Goal: Task Accomplishment & Management: Use online tool/utility

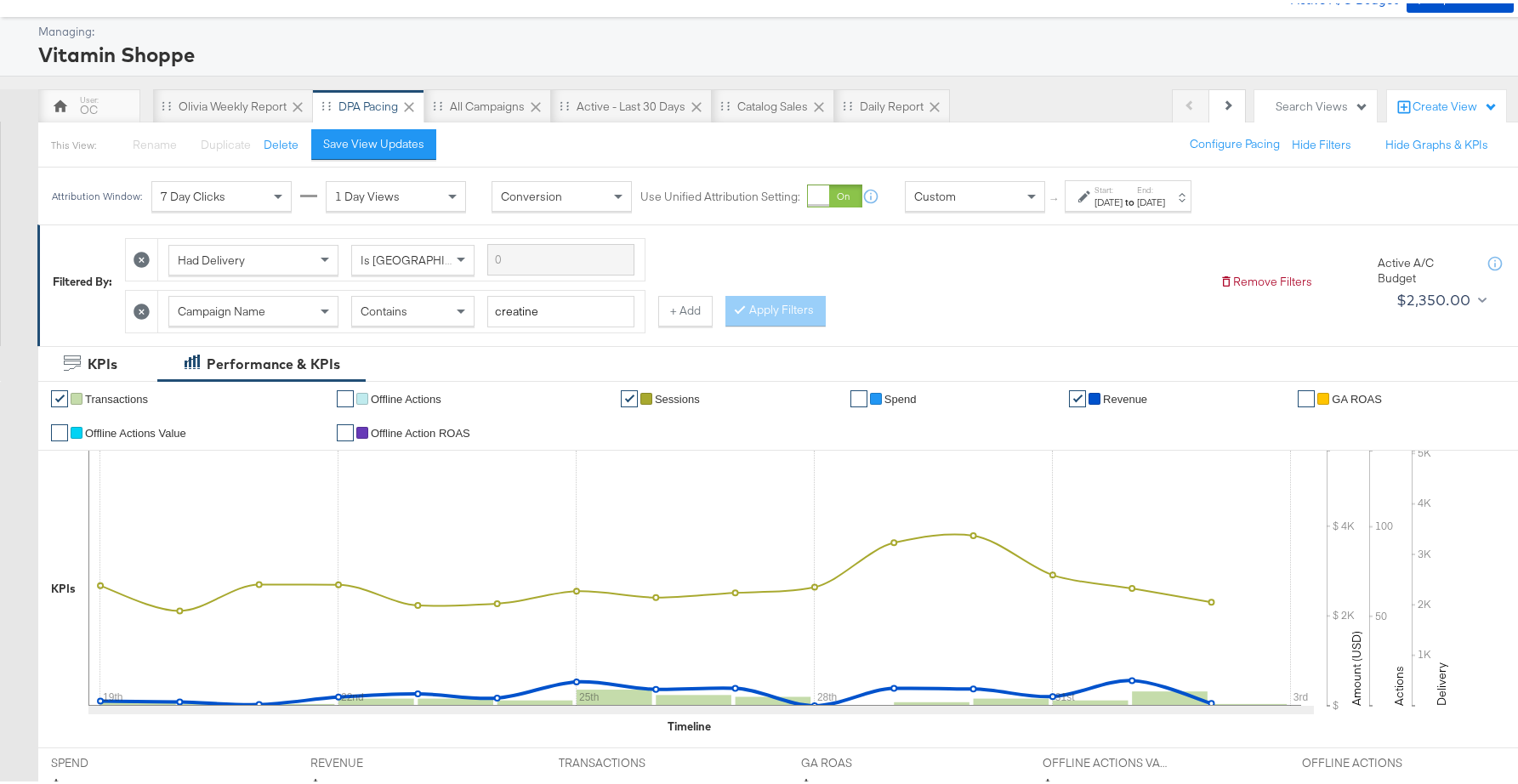
scroll to position [67, 0]
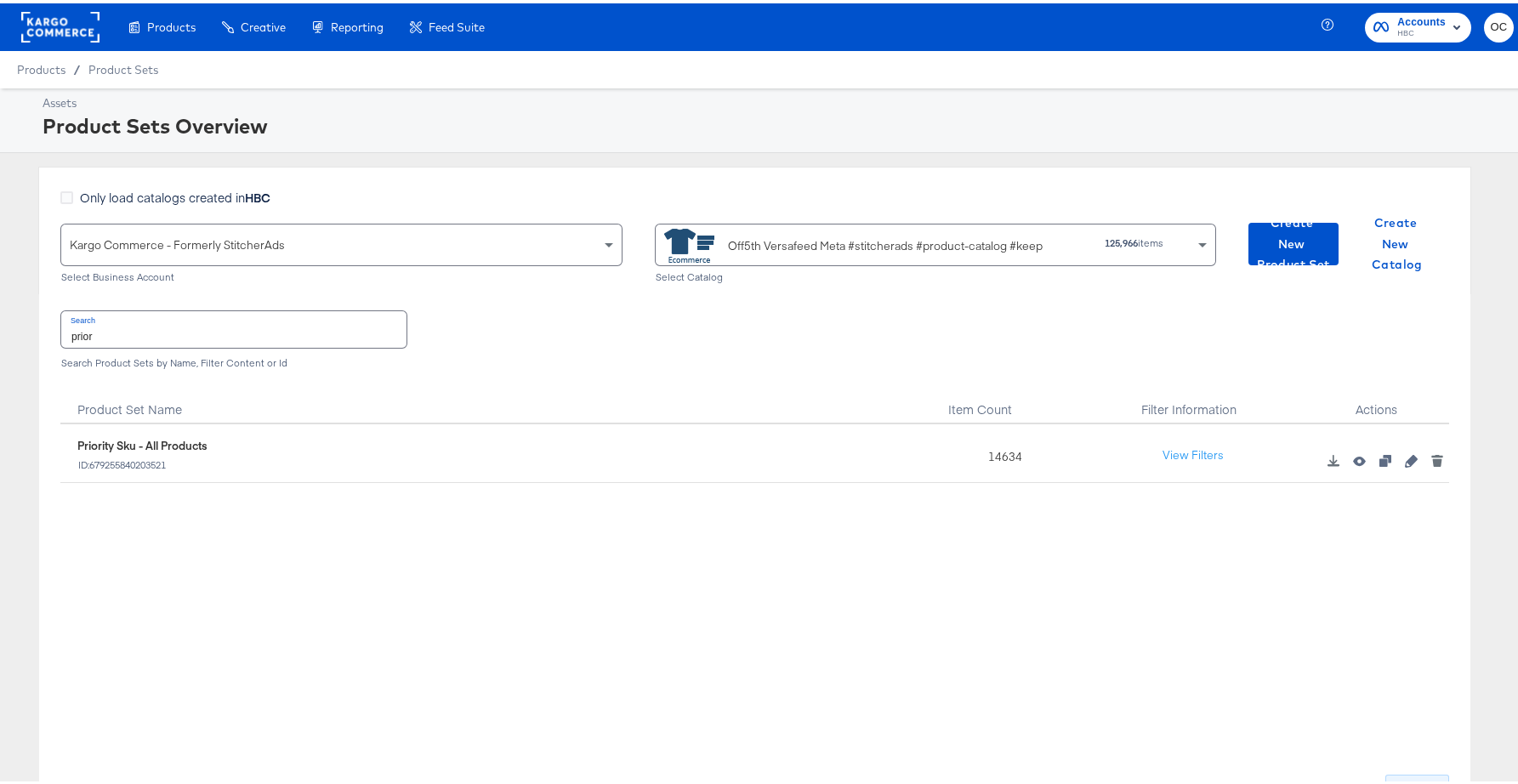
click at [51, 28] on rect at bounding box center [60, 23] width 78 height 30
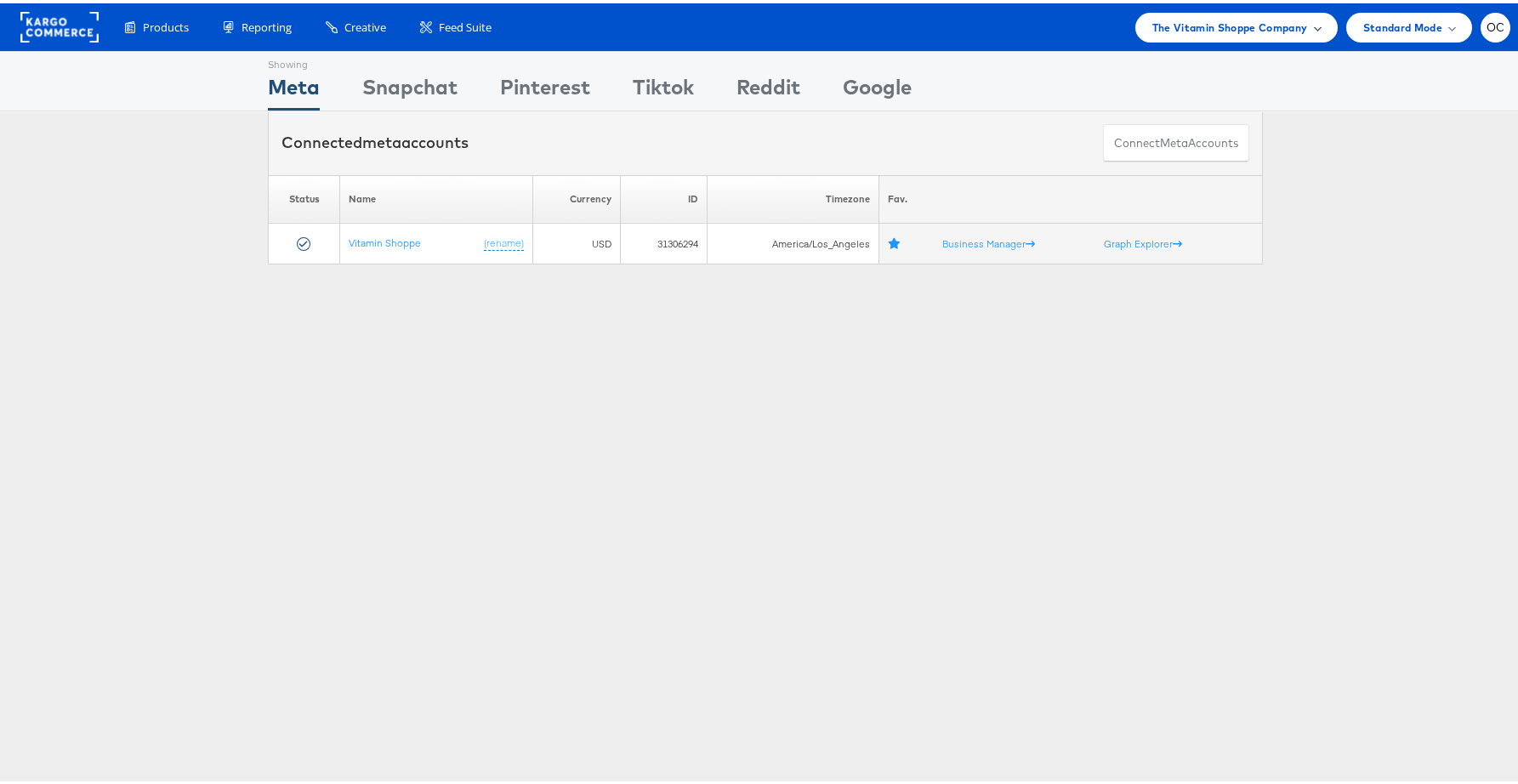
click at [1214, 31] on span "The Vitamin Shoppe Company" at bounding box center [1230, 24] width 155 height 17
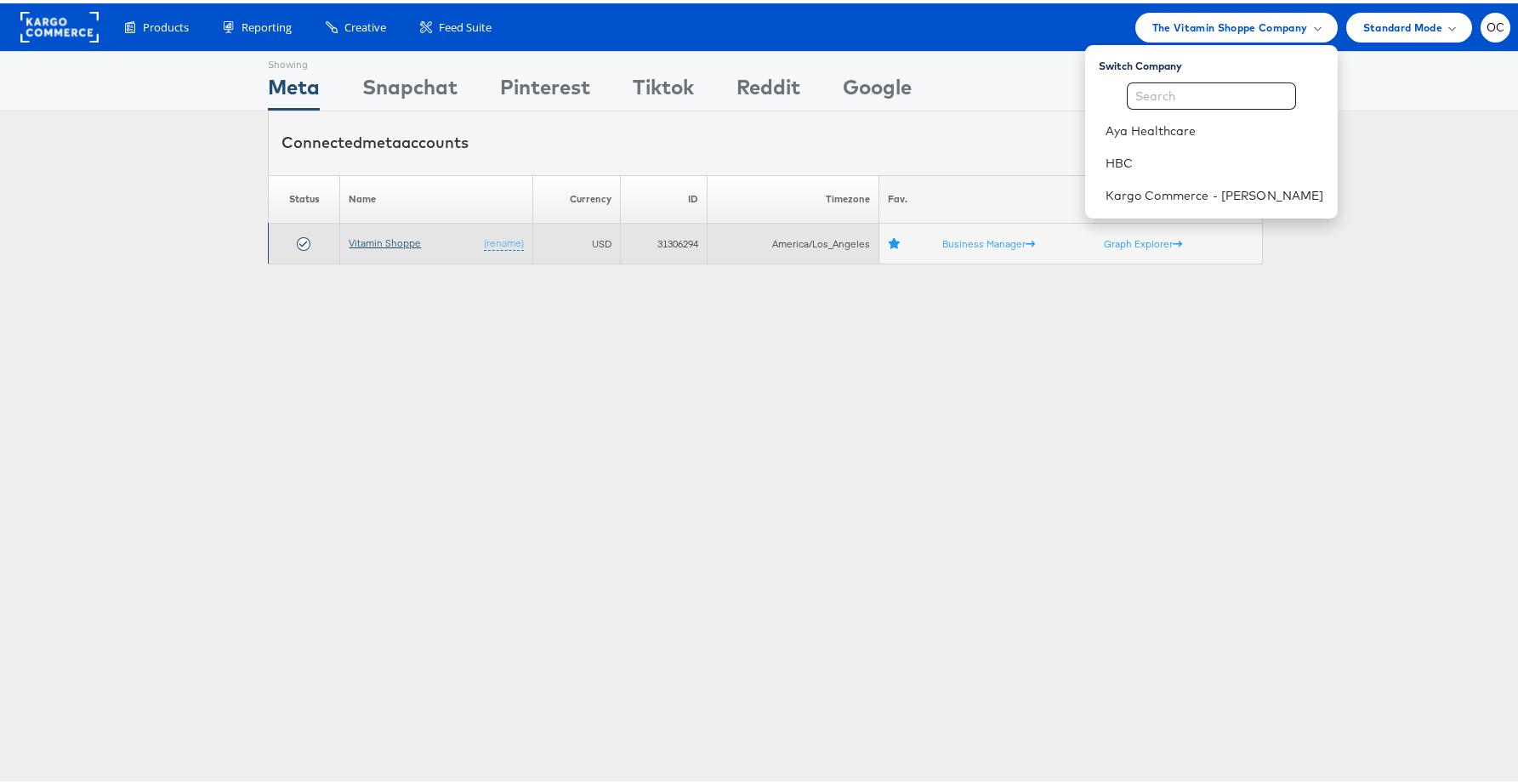
click at [394, 240] on link "Vitamin Shoppe" at bounding box center [384, 239] width 73 height 13
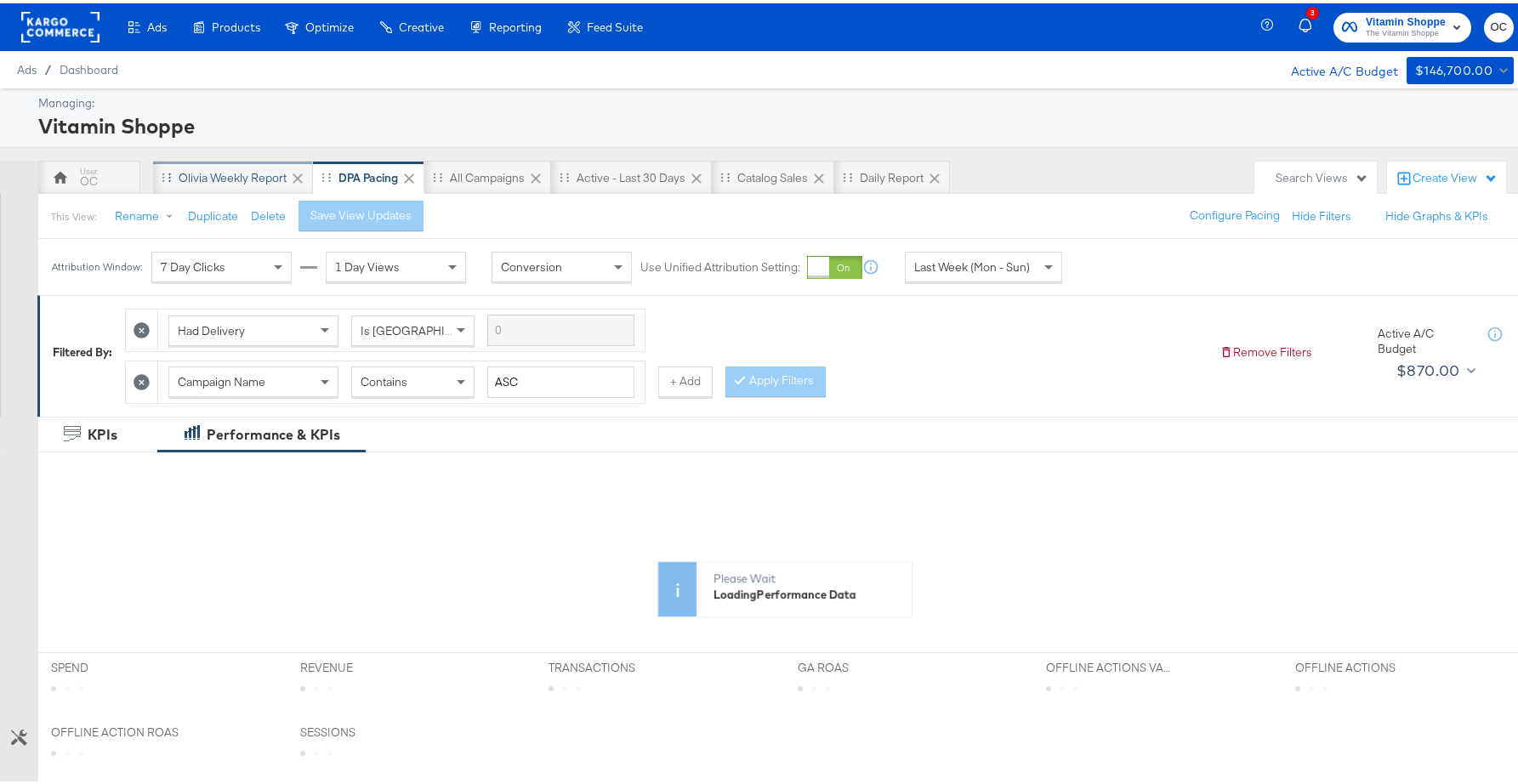
click at [256, 172] on div "Olivia Weekly Report" at bounding box center [232, 175] width 108 height 17
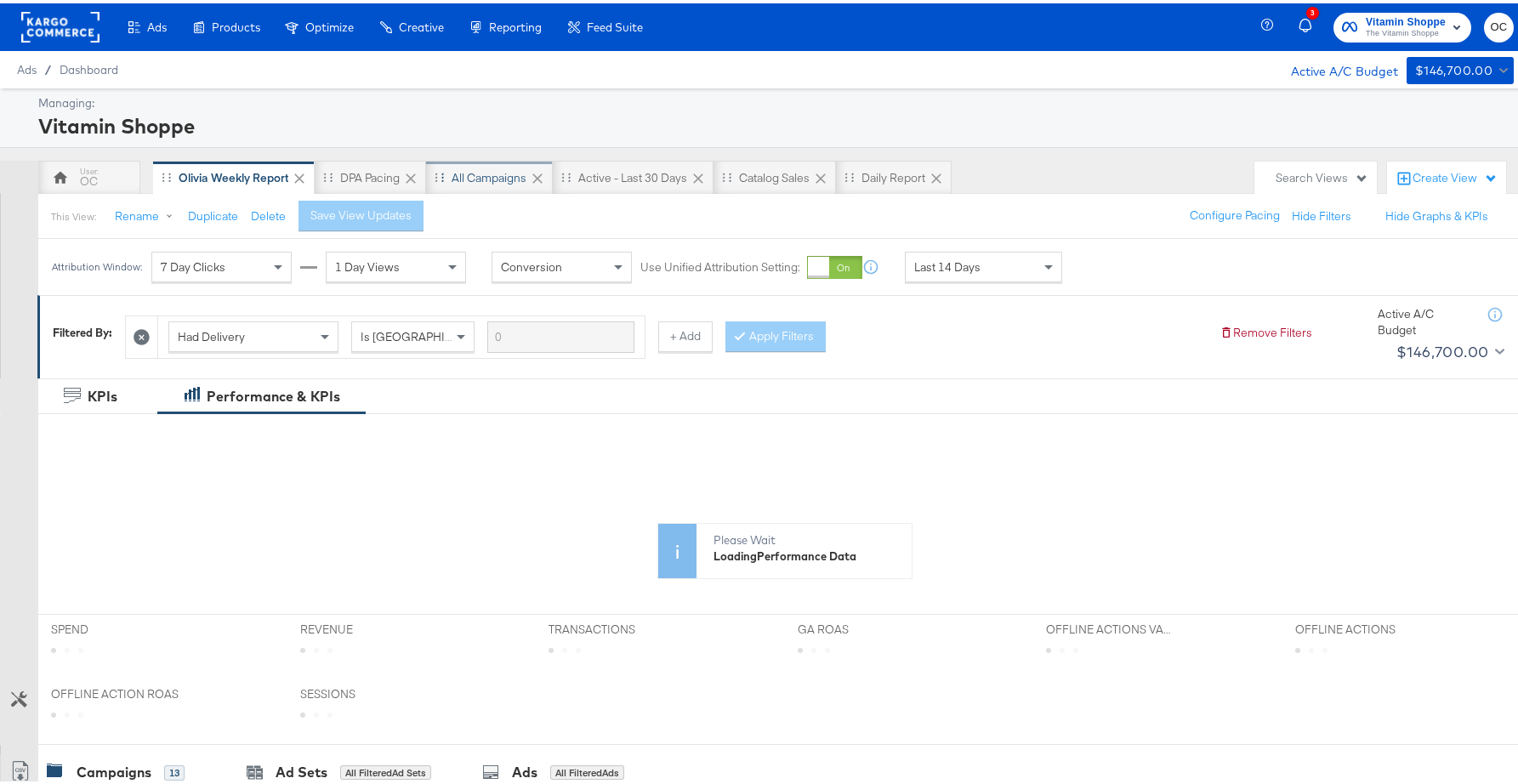
click at [462, 178] on div "All Campaigns" at bounding box center [488, 175] width 74 height 17
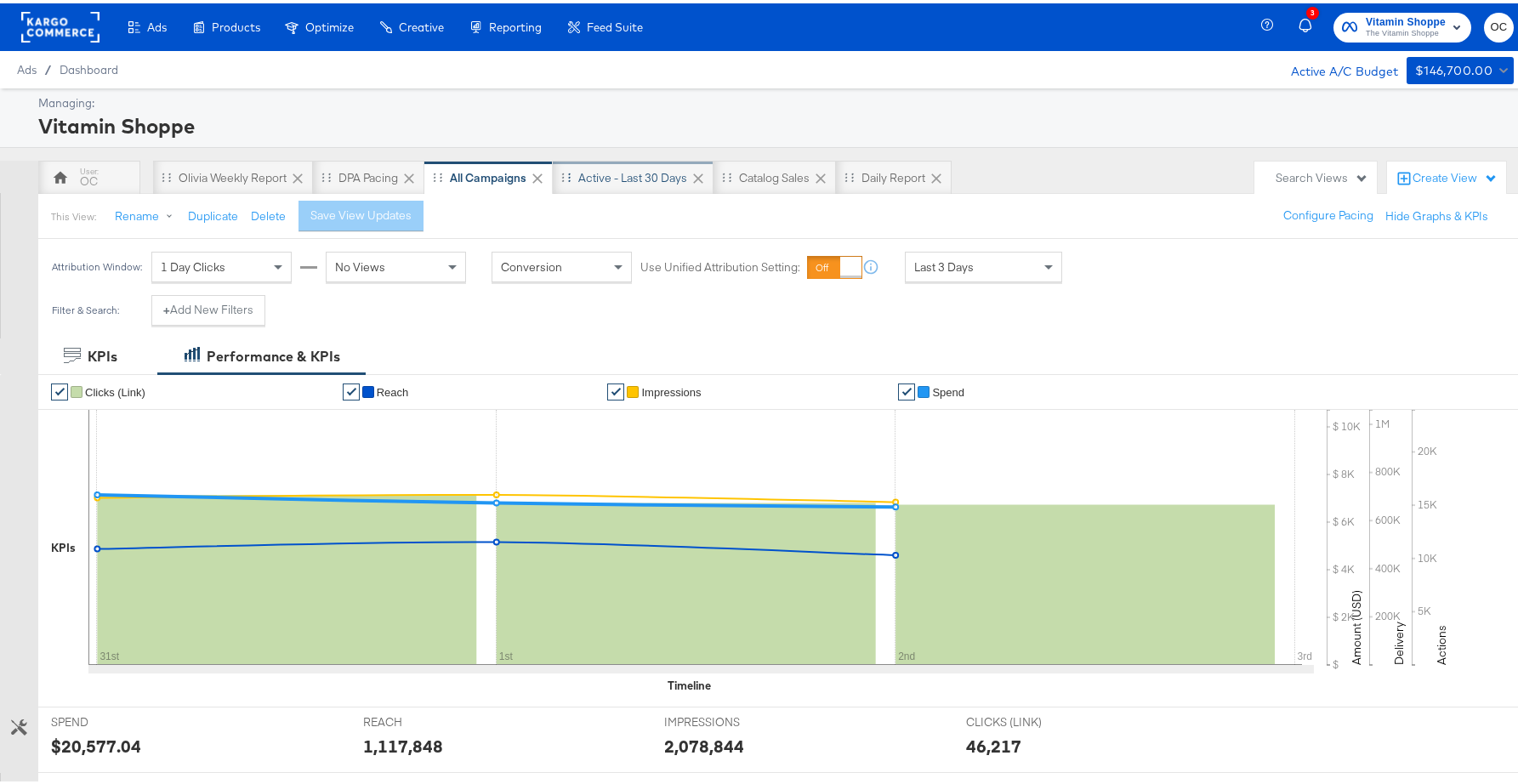
click at [596, 182] on div "Active - Last 30 Days" at bounding box center [633, 174] width 161 height 34
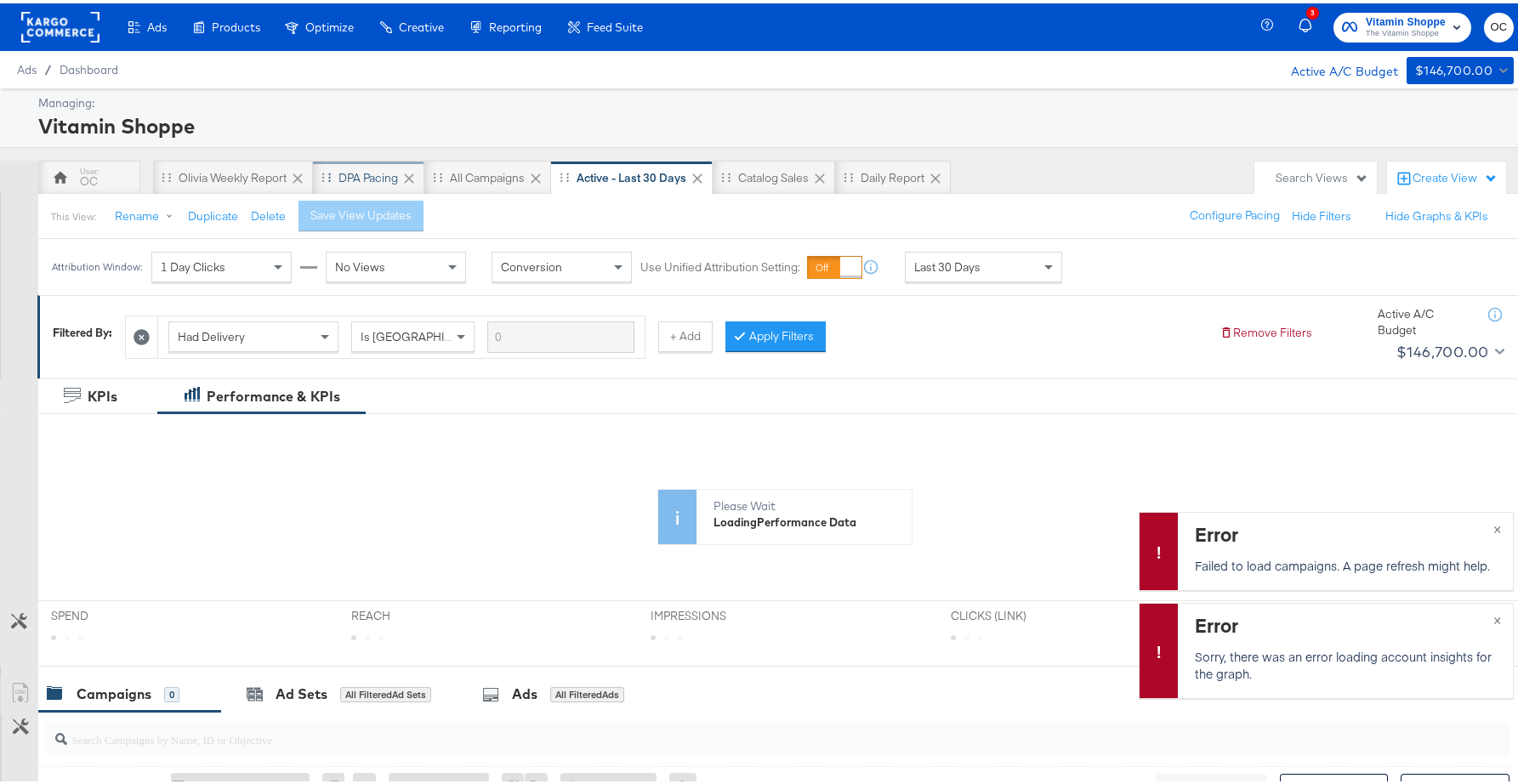
click at [359, 184] on div "DPA Pacing" at bounding box center [368, 174] width 111 height 34
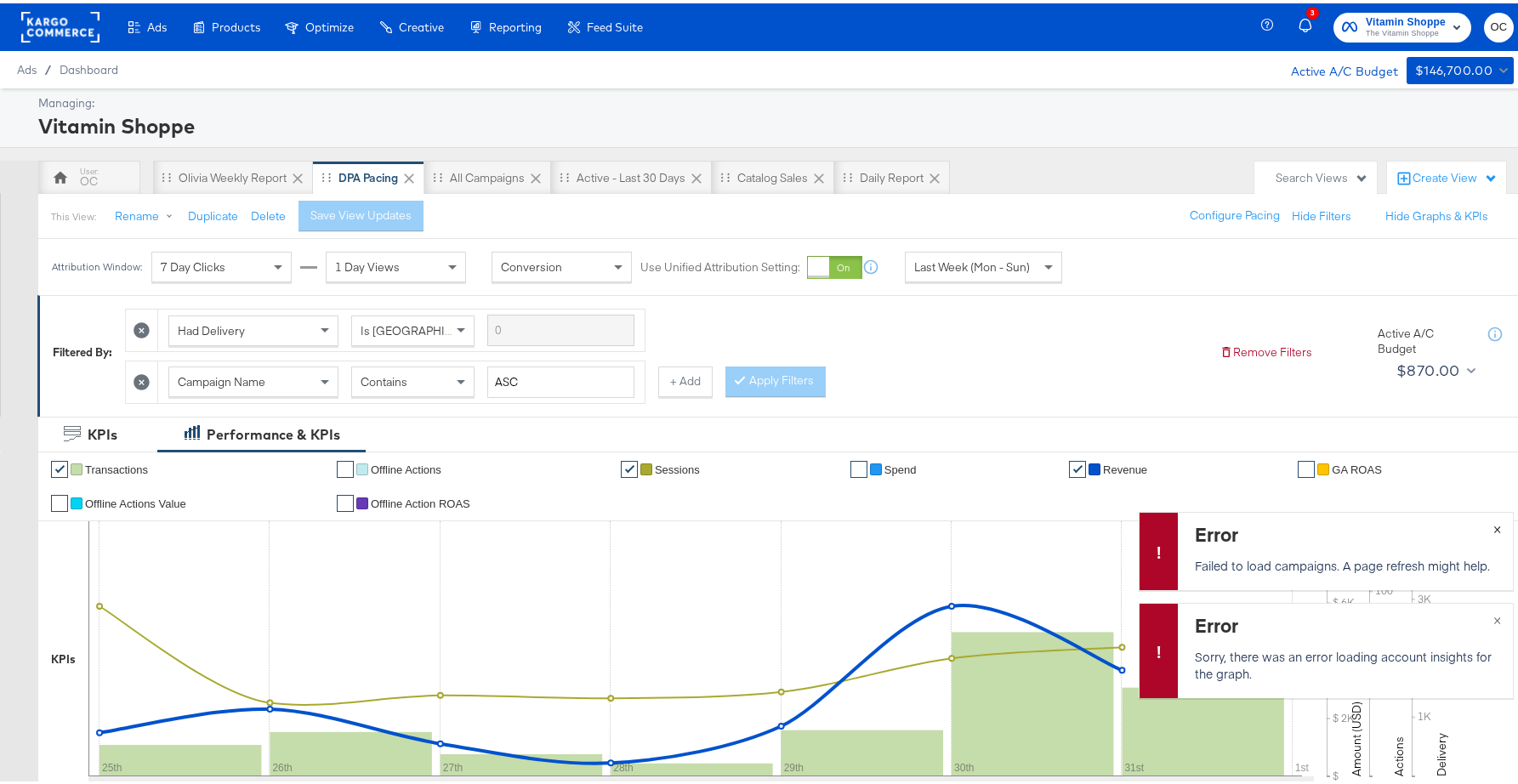
click at [1494, 525] on span "×" at bounding box center [1498, 524] width 7 height 19
click at [1494, 615] on span "×" at bounding box center [1498, 615] width 7 height 19
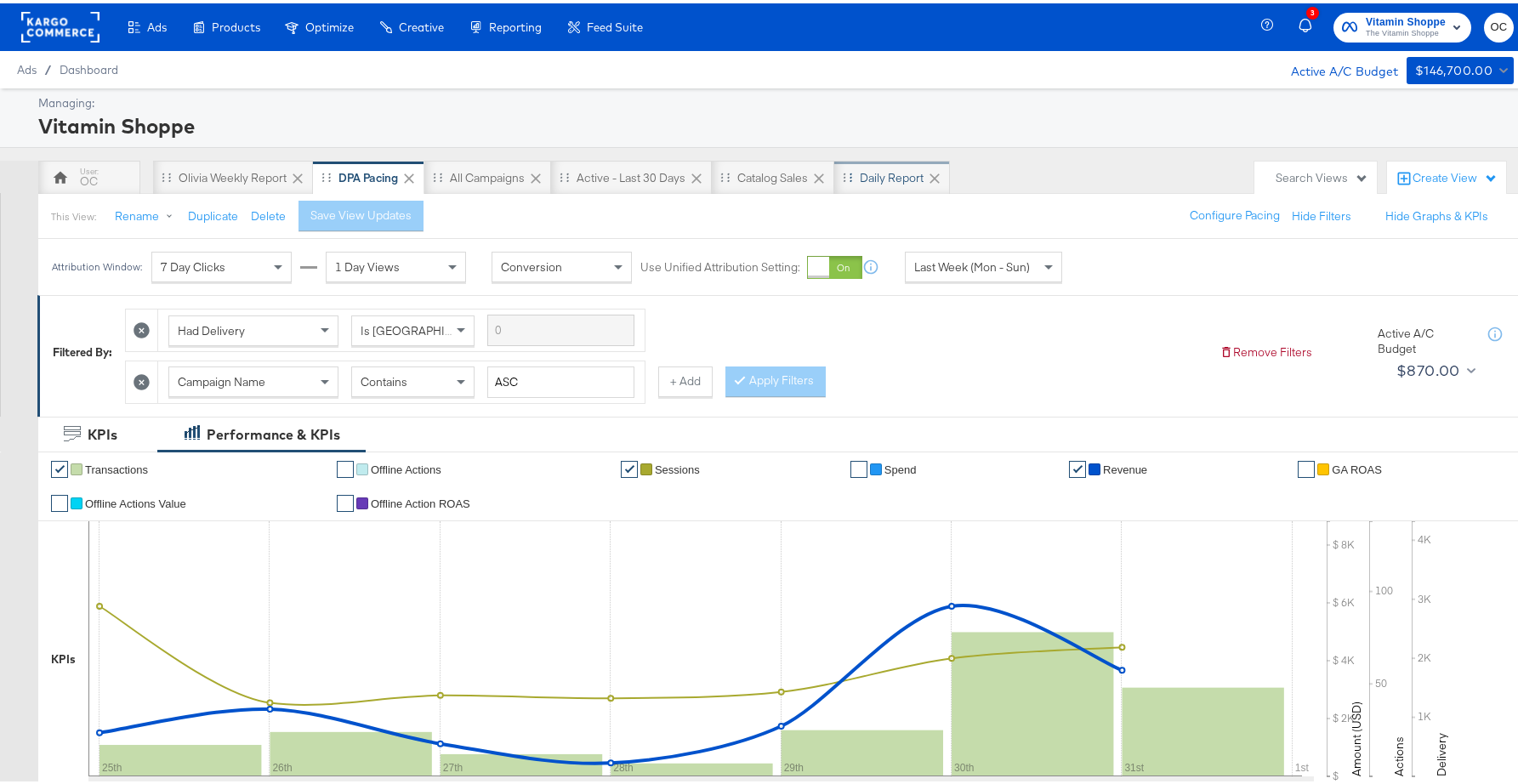
click at [879, 177] on div "Daily Report" at bounding box center [891, 175] width 63 height 17
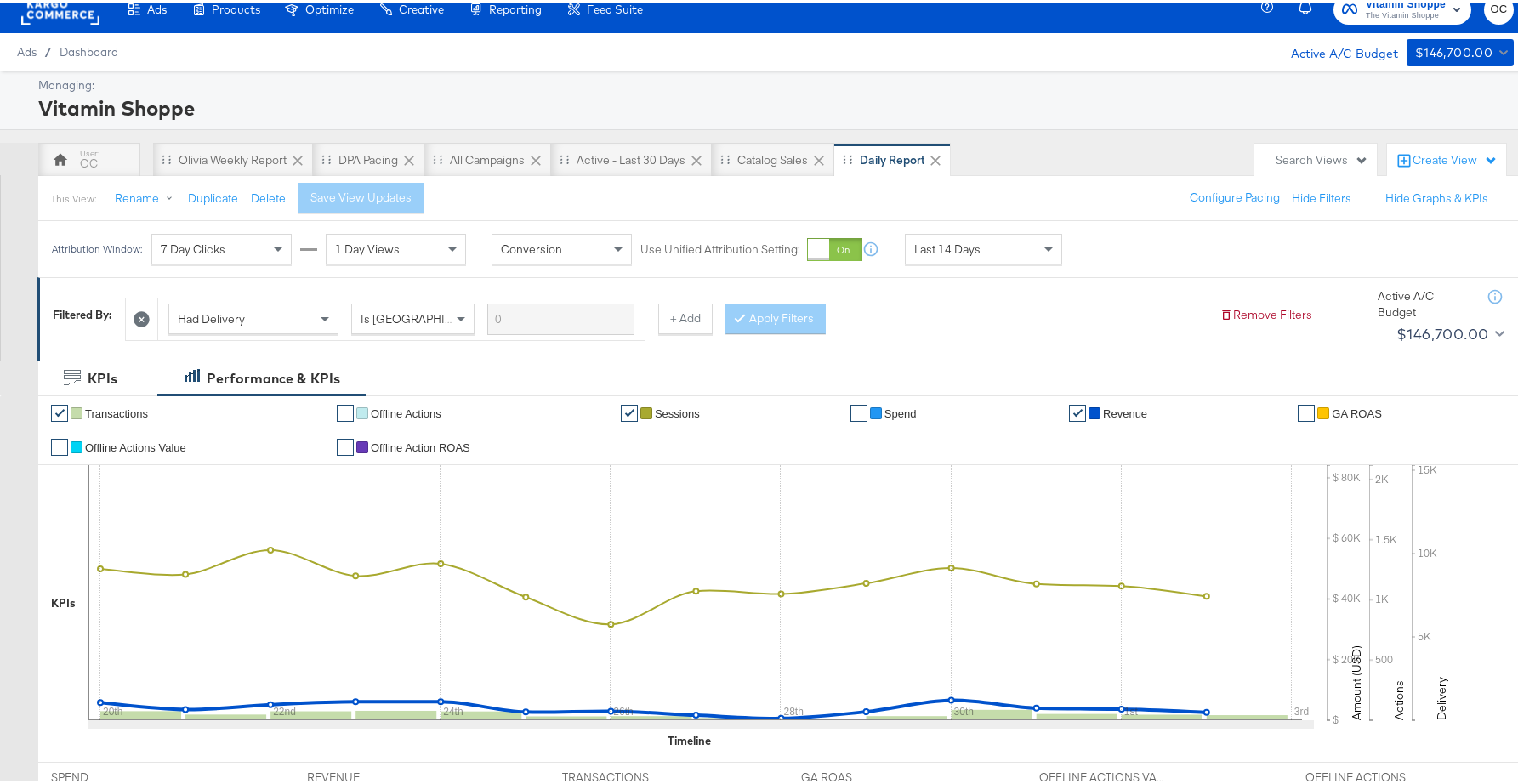
scroll to position [6, 0]
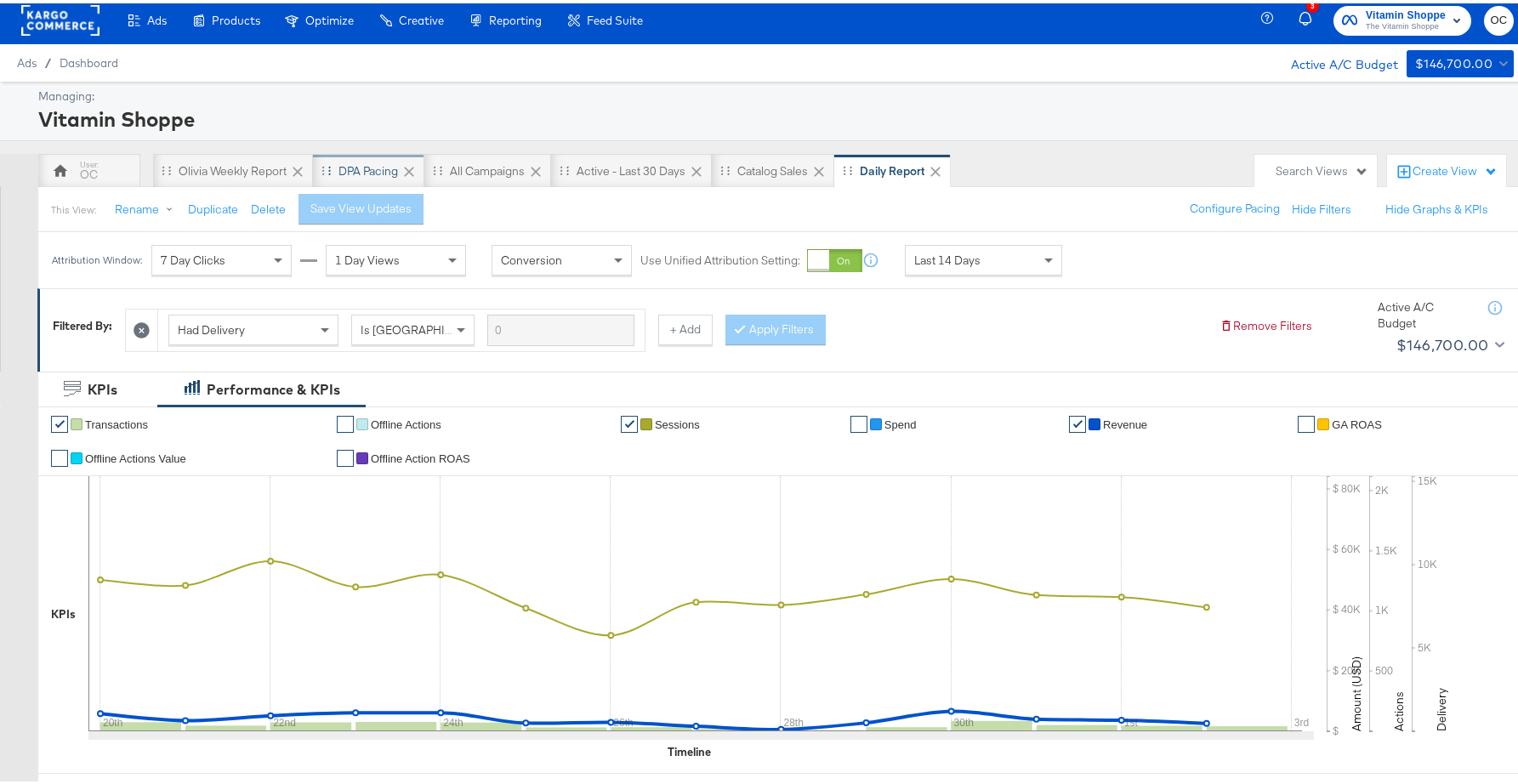
click at [368, 171] on div "DPA Pacing" at bounding box center [368, 168] width 60 height 17
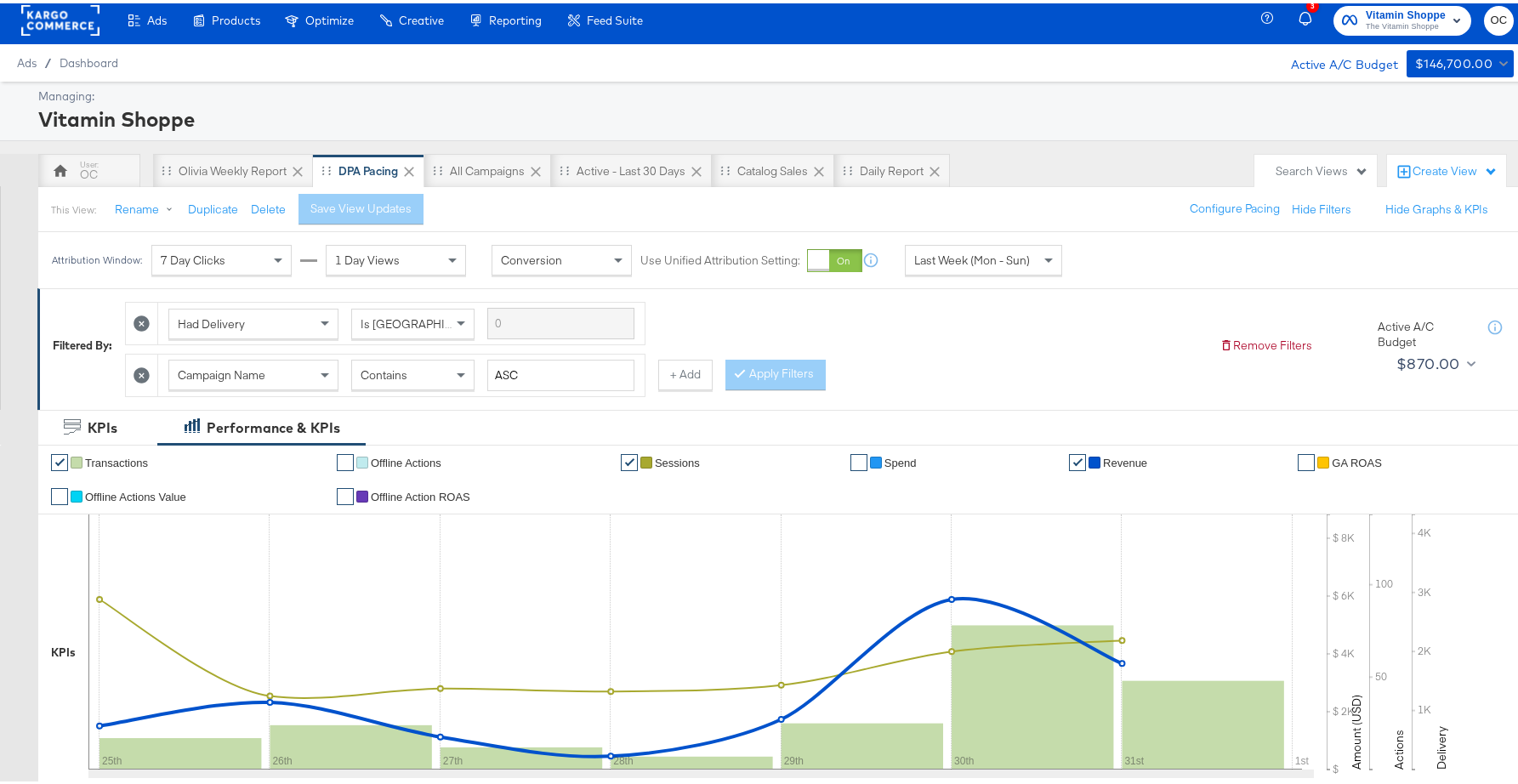
click at [822, 261] on div at bounding box center [818, 256] width 21 height 21
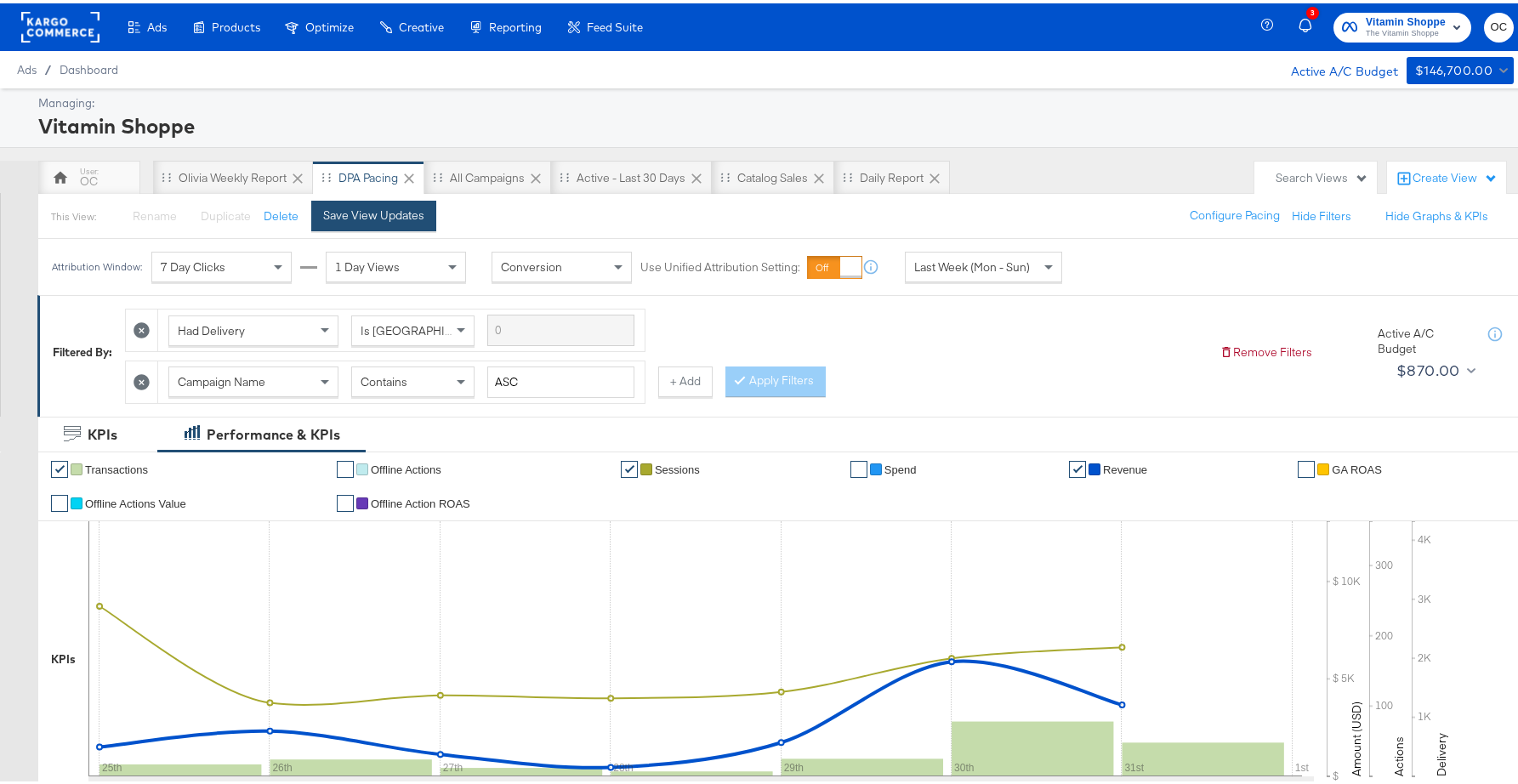
click at [413, 217] on div "Save View Updates" at bounding box center [374, 212] width 101 height 17
click at [238, 187] on div "Olivia Weekly Report" at bounding box center [234, 174] width 160 height 34
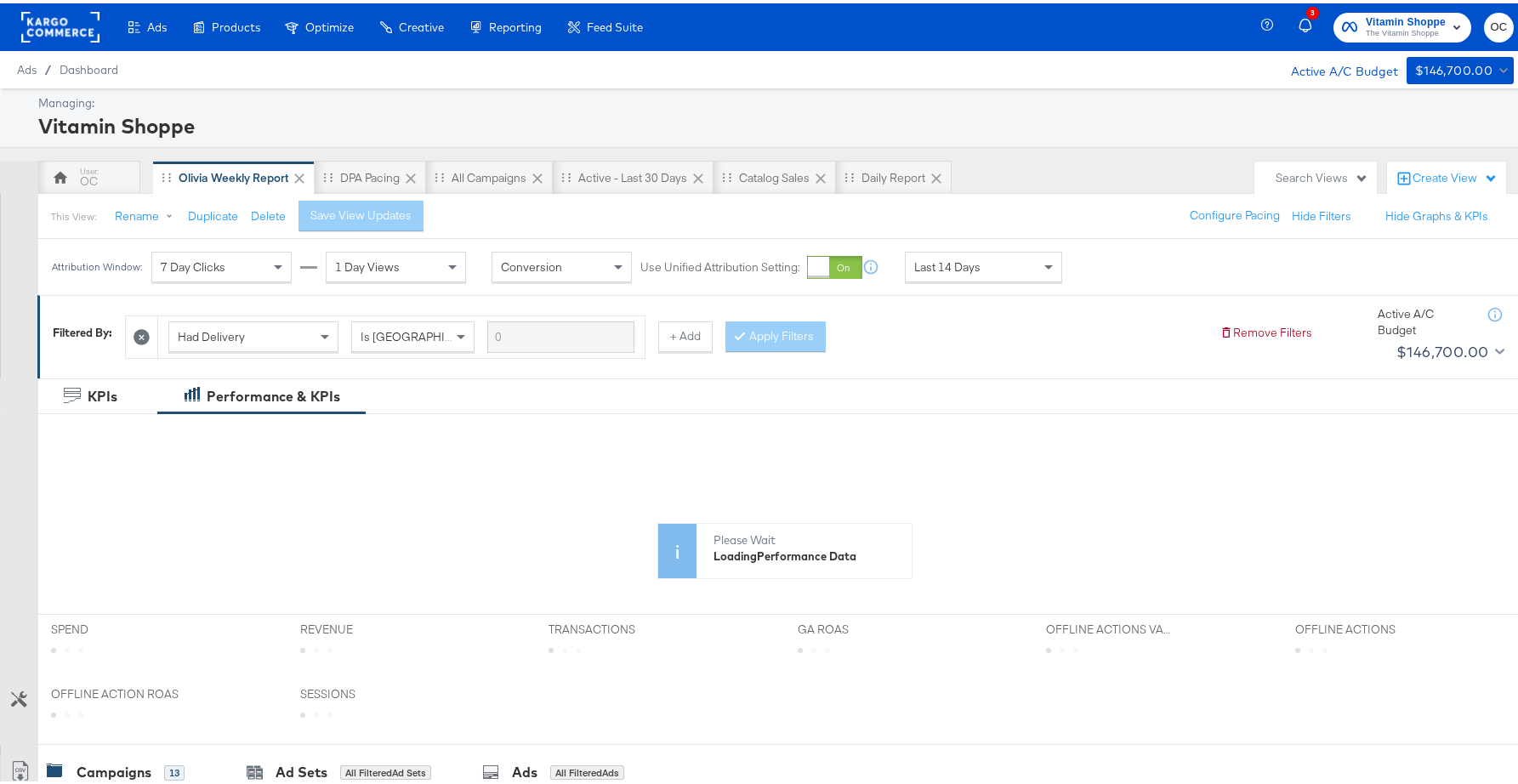
click at [814, 267] on div at bounding box center [818, 264] width 21 height 21
click at [415, 219] on div "Save View Updates" at bounding box center [374, 212] width 101 height 17
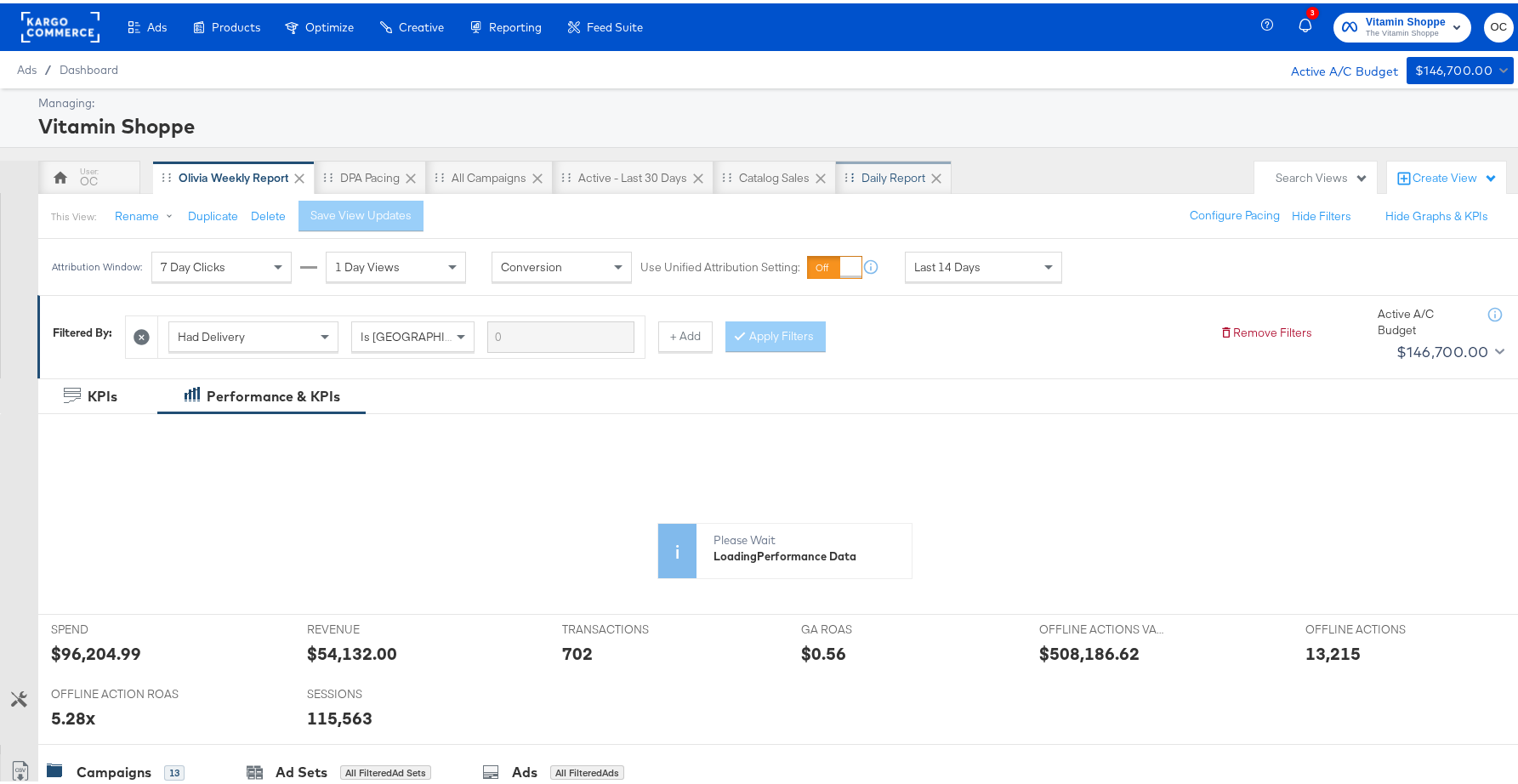
click at [890, 176] on div "Daily Report" at bounding box center [893, 175] width 63 height 17
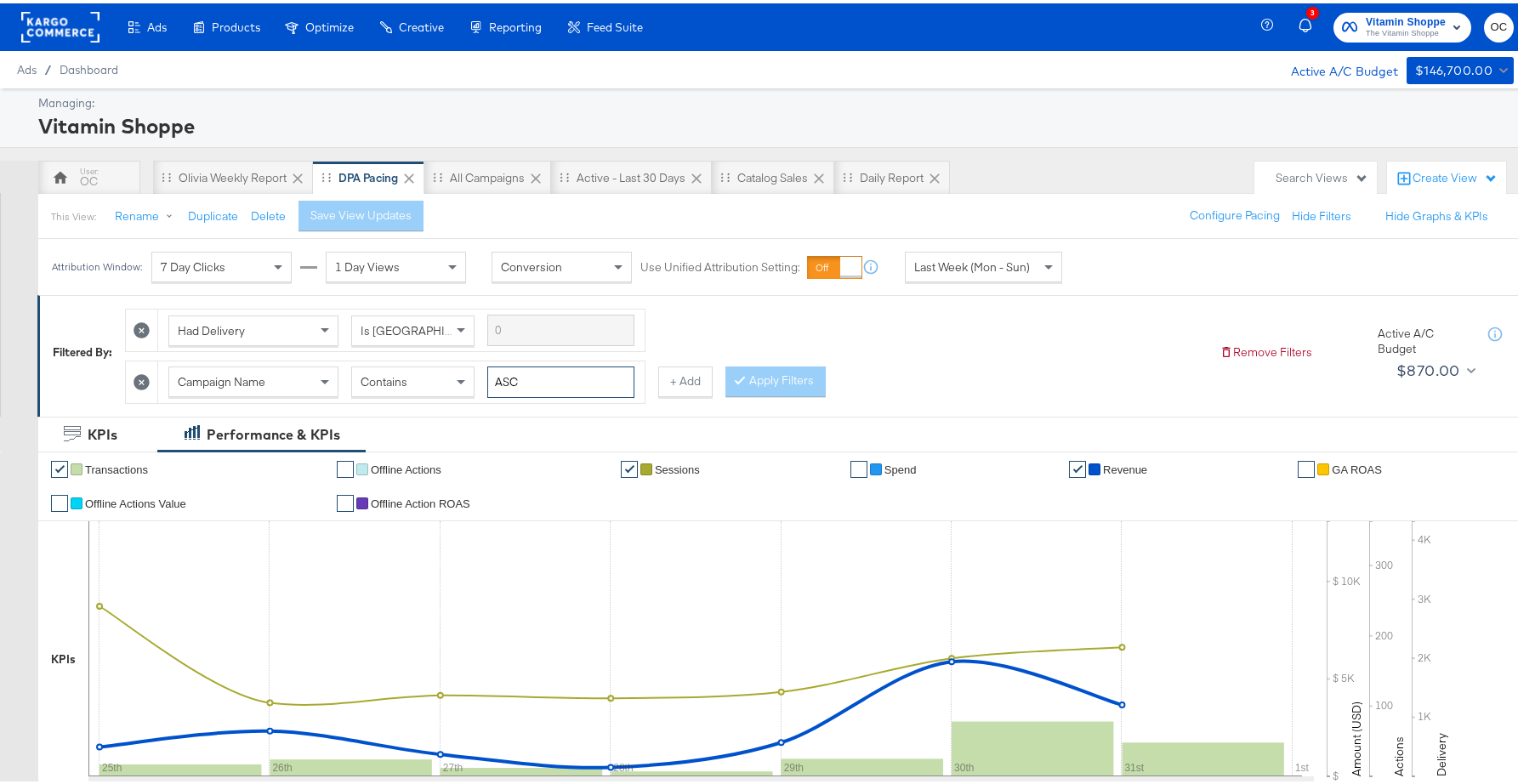
drag, startPoint x: 537, startPoint y: 381, endPoint x: 498, endPoint y: 379, distance: 39.1
click at [499, 379] on input "ASC" at bounding box center [561, 379] width 147 height 31
type input "creatine"
click at [742, 386] on button "Apply Filters" at bounding box center [775, 378] width 100 height 30
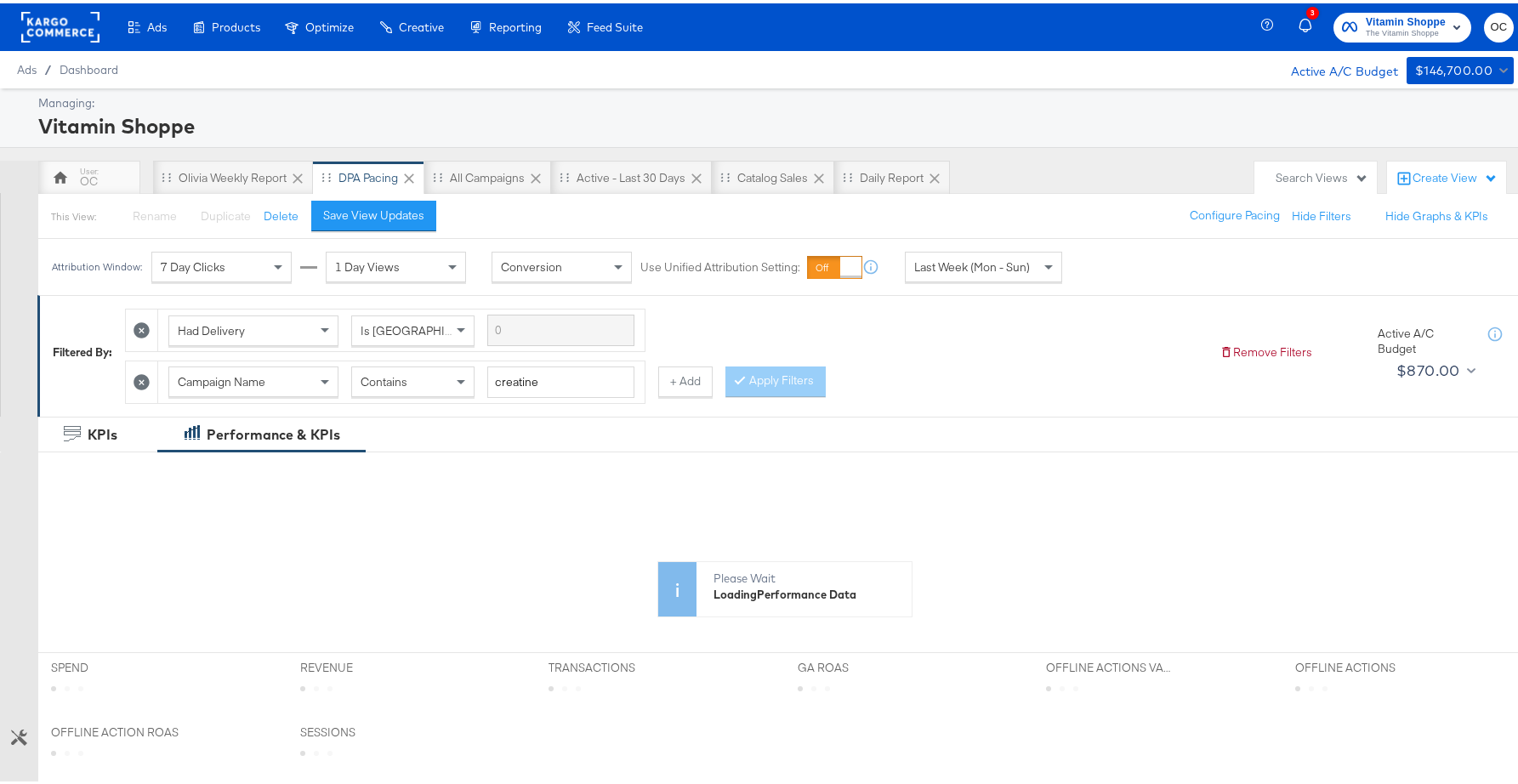
click at [1018, 275] on div "Last Week (Mon - Sun)" at bounding box center [983, 263] width 155 height 28
click at [1165, 271] on div "[DATE]" at bounding box center [1151, 270] width 29 height 14
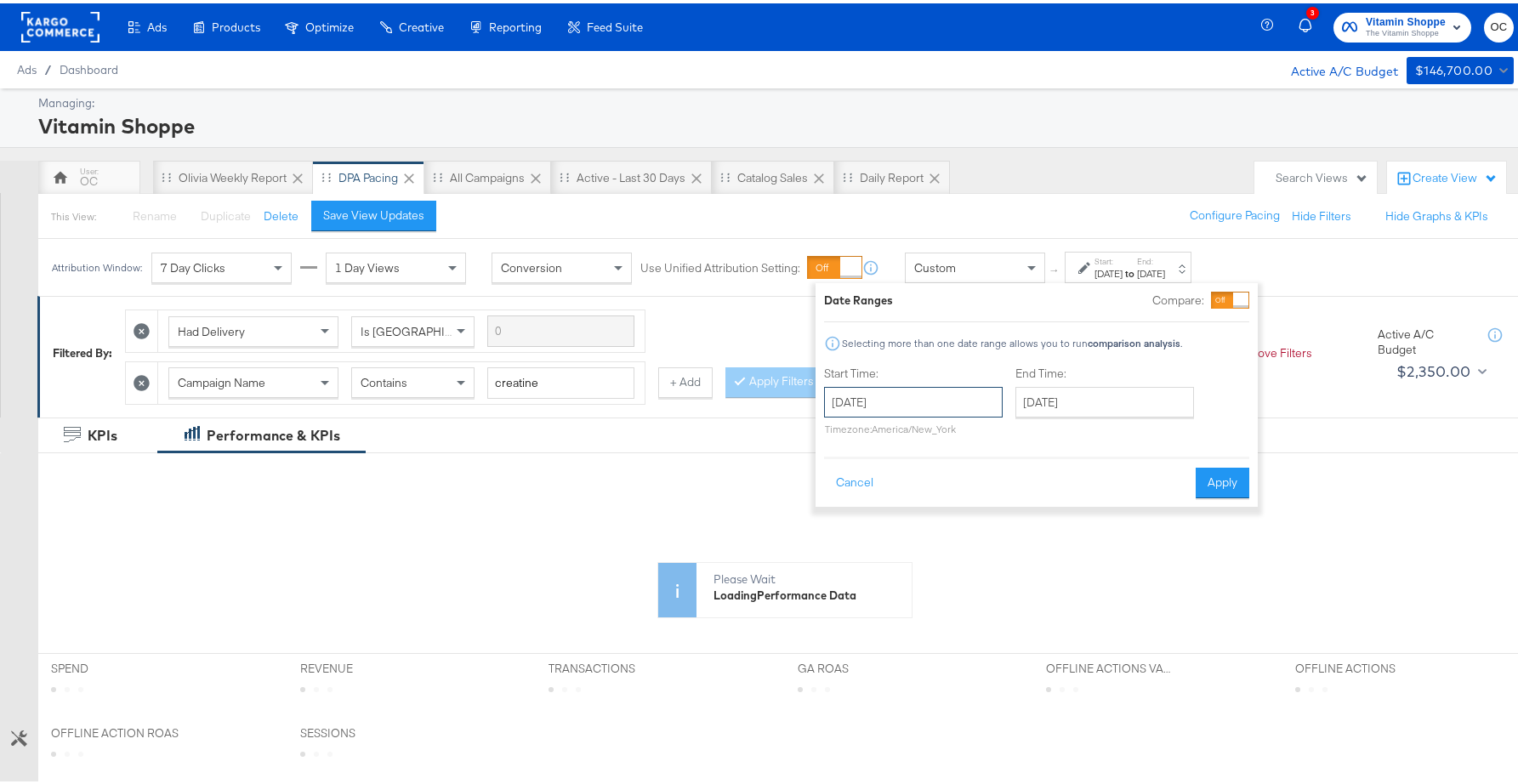
click at [944, 393] on input "[DATE]" at bounding box center [913, 398] width 178 height 30
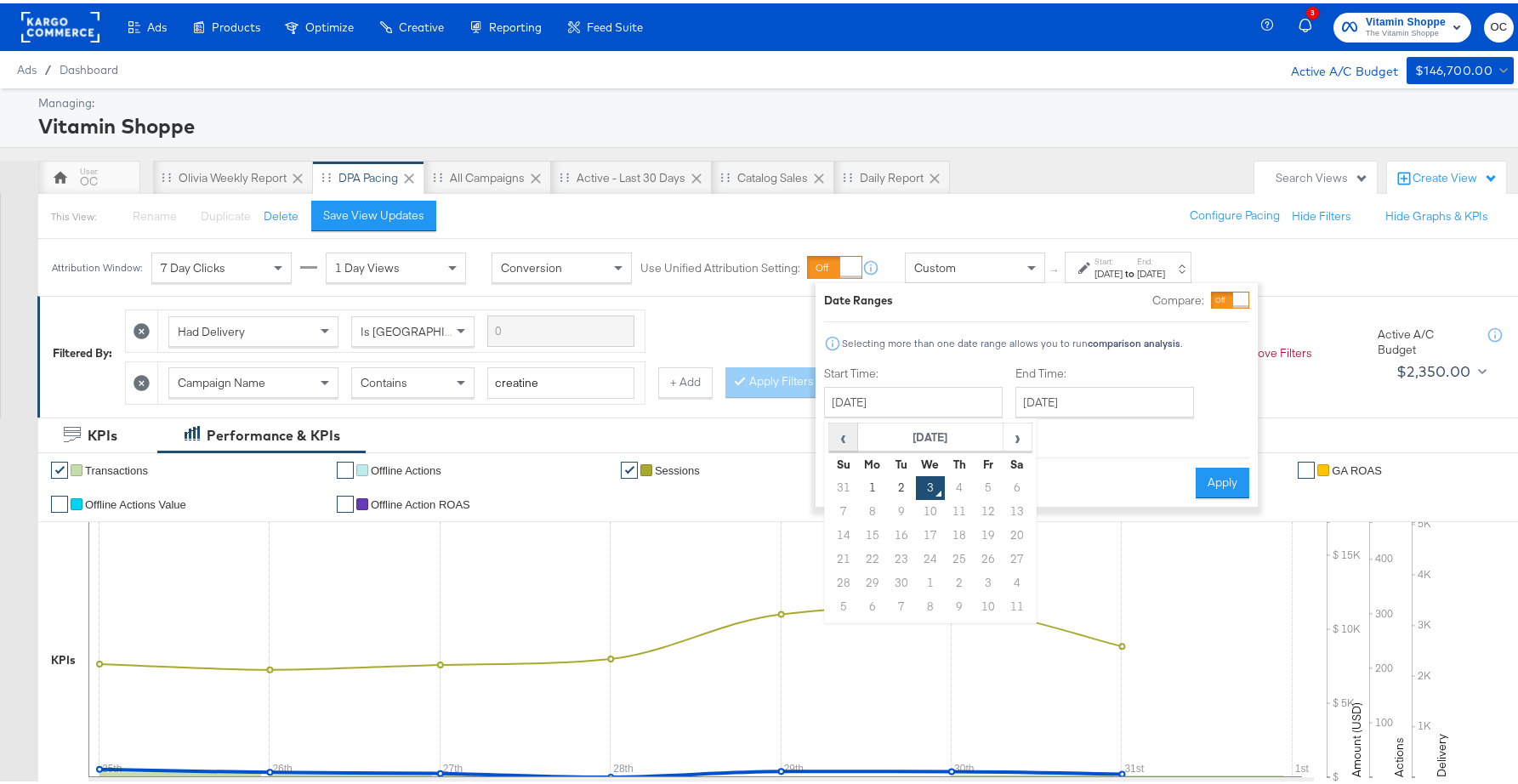
click at [846, 436] on span "‹" at bounding box center [843, 434] width 27 height 26
click at [904, 554] on td "19" at bounding box center [901, 556] width 29 height 24
type input "[DATE]"
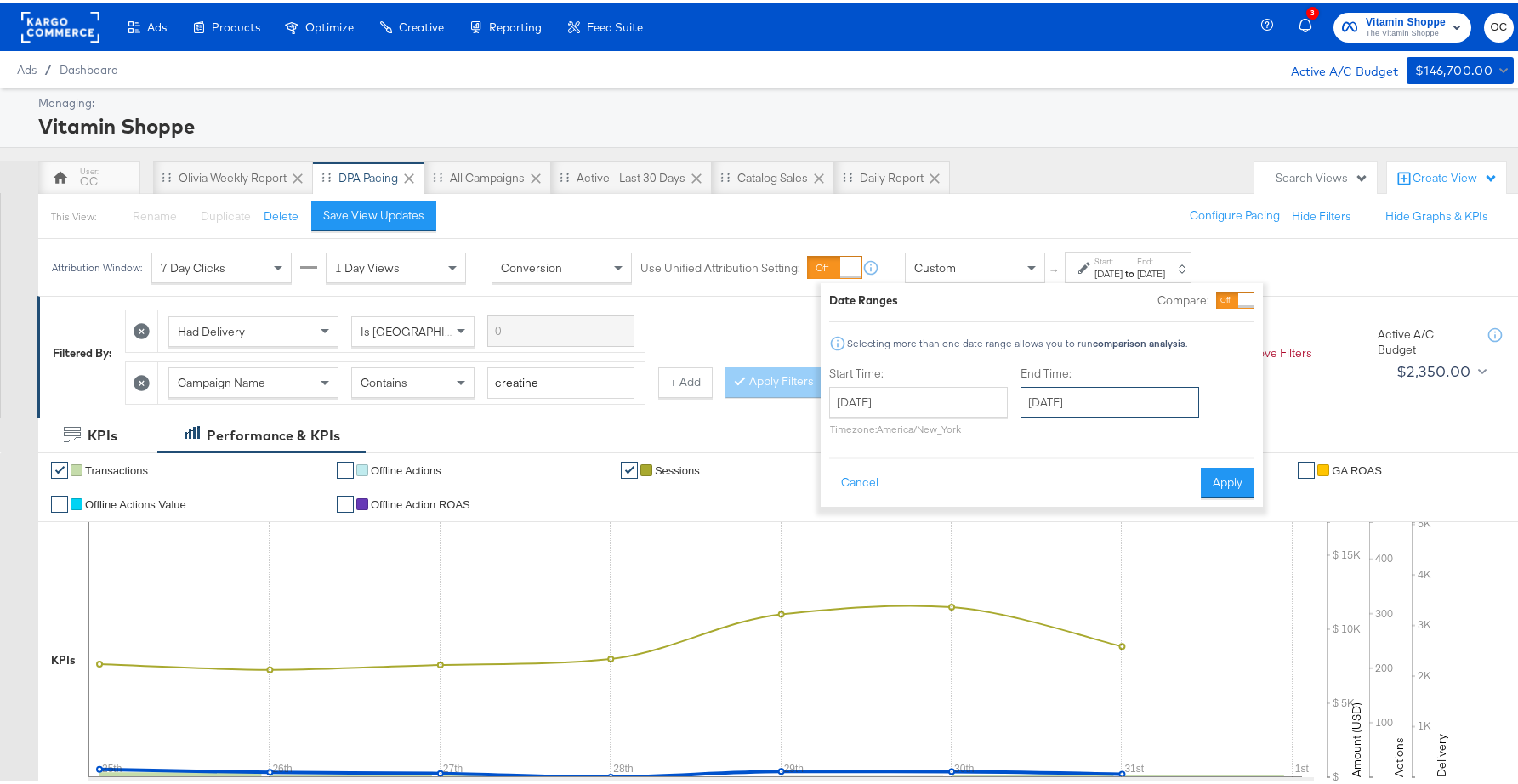
click at [1087, 404] on input "[DATE]" at bounding box center [1110, 398] width 178 height 30
click at [1101, 488] on td "2" at bounding box center [1098, 484] width 29 height 24
type input "[DATE]"
click at [1225, 485] on button "Apply" at bounding box center [1230, 479] width 53 height 30
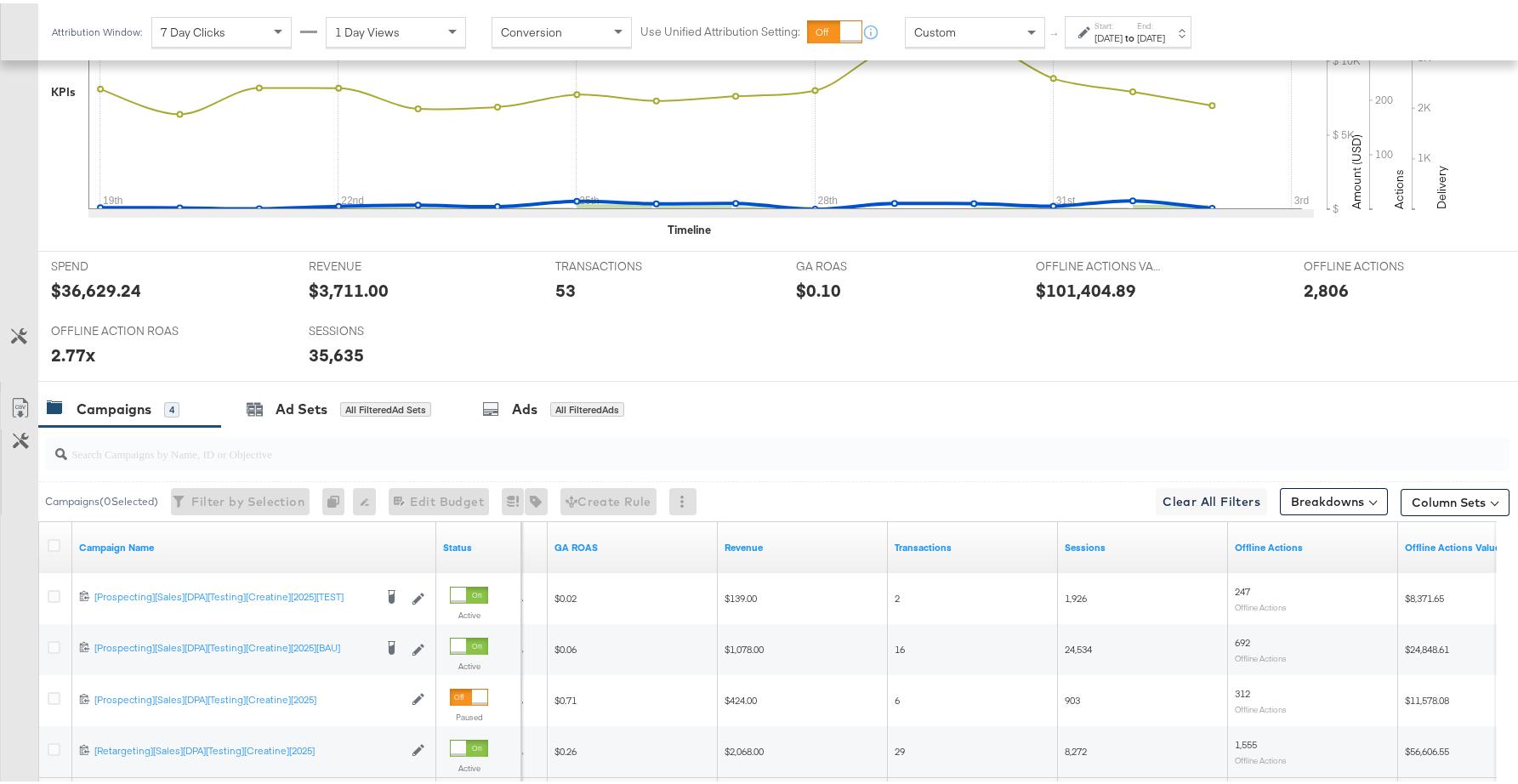
scroll to position [733, 0]
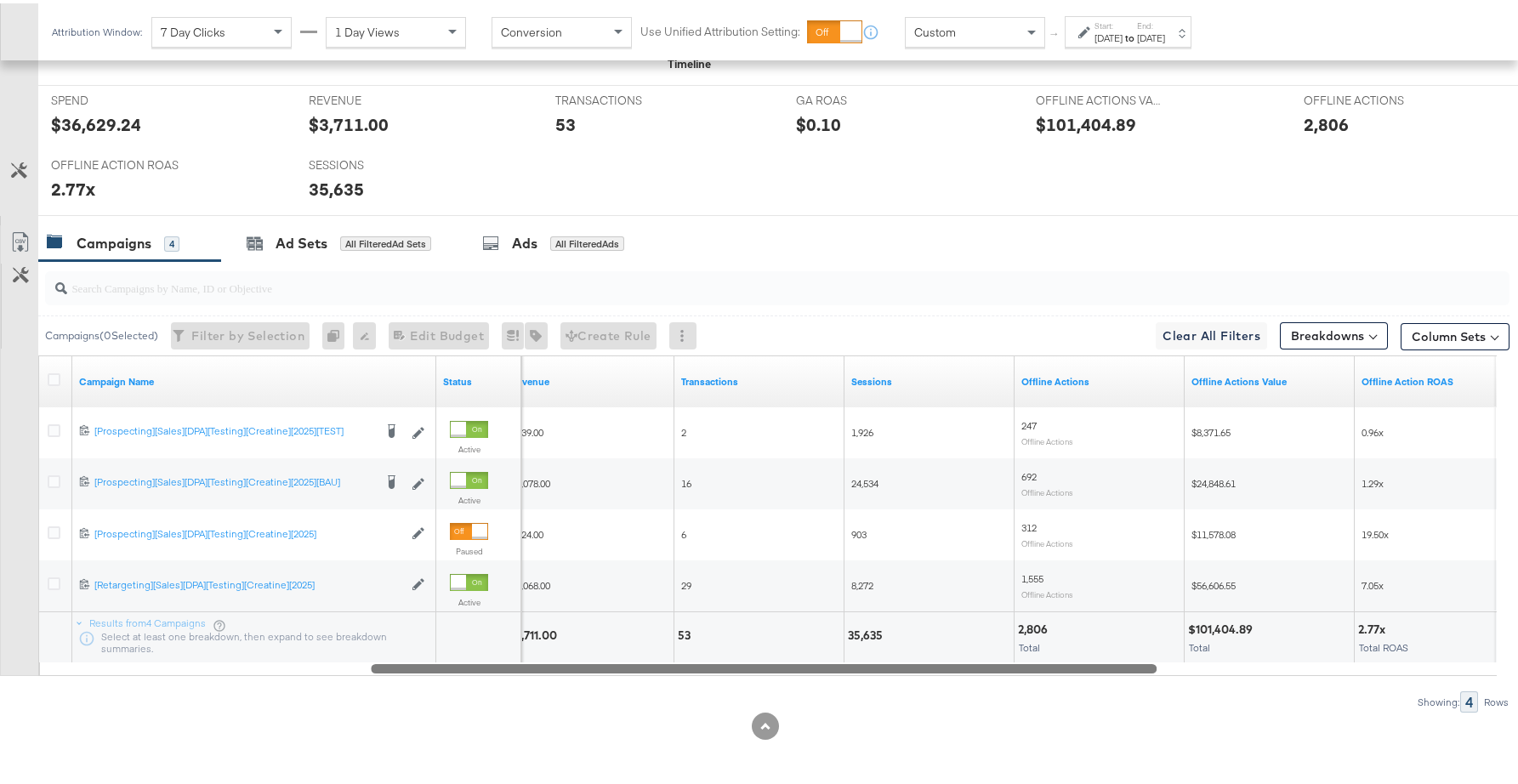
drag, startPoint x: 758, startPoint y: 670, endPoint x: 1084, endPoint y: 642, distance: 327.2
click at [1084, 642] on div "Campaign Name Status Revenue Transactions Sessions Offline Actions Offline Acti…" at bounding box center [768, 512] width 1459 height 321
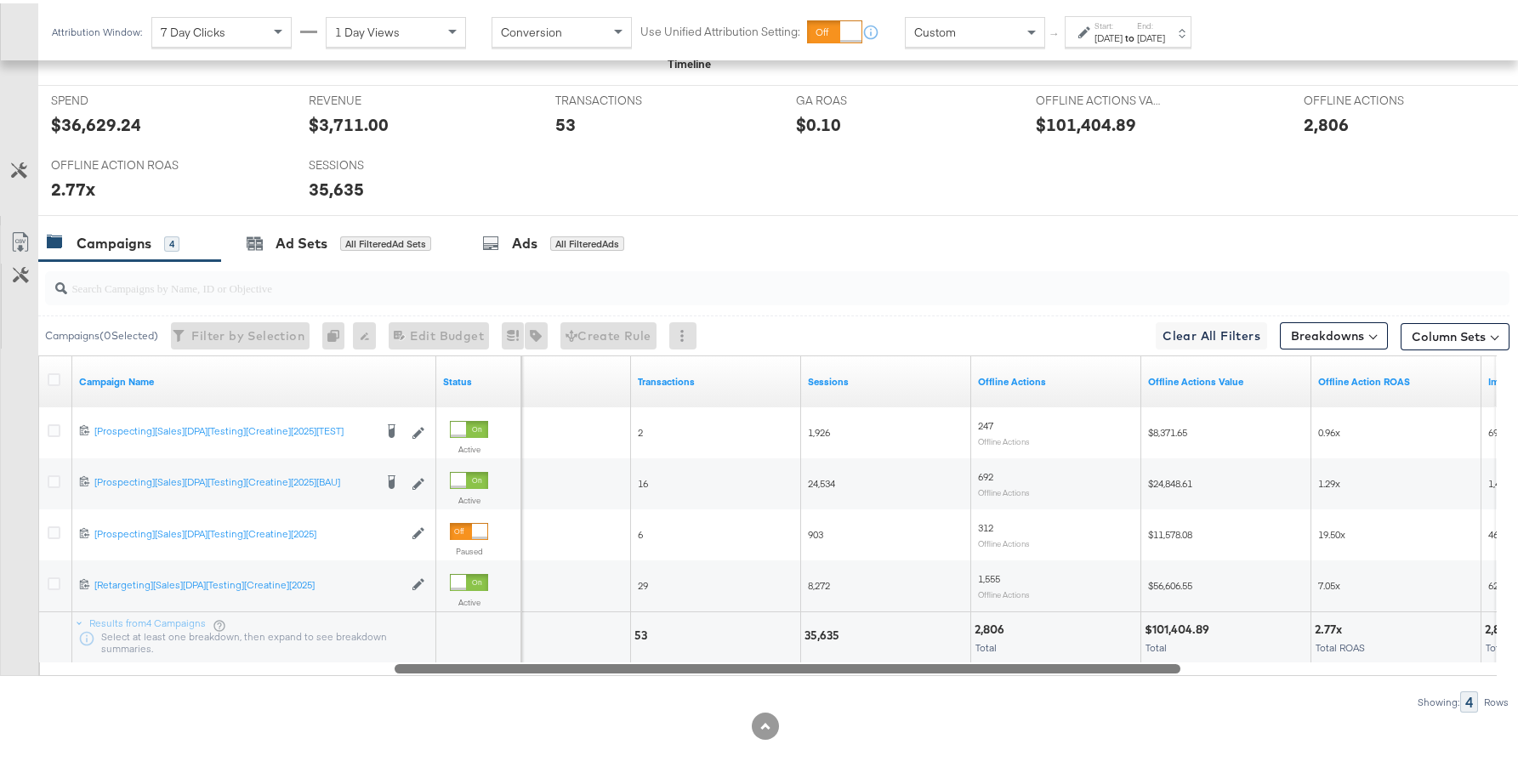
drag, startPoint x: 999, startPoint y: 665, endPoint x: 1022, endPoint y: 668, distance: 23.2
click at [1022, 668] on div at bounding box center [787, 665] width 786 height 15
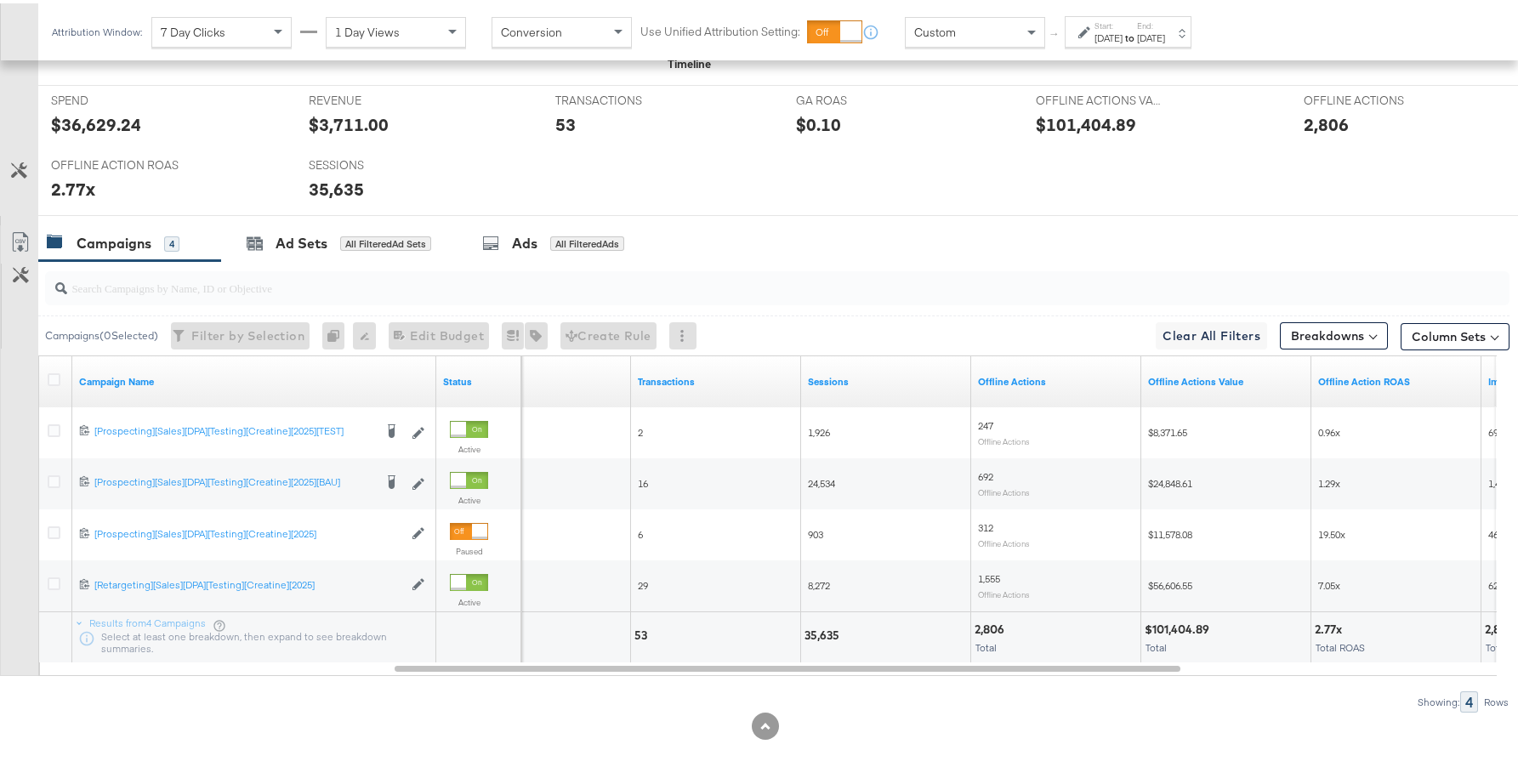
click at [1165, 30] on div "[DATE]" at bounding box center [1151, 35] width 29 height 14
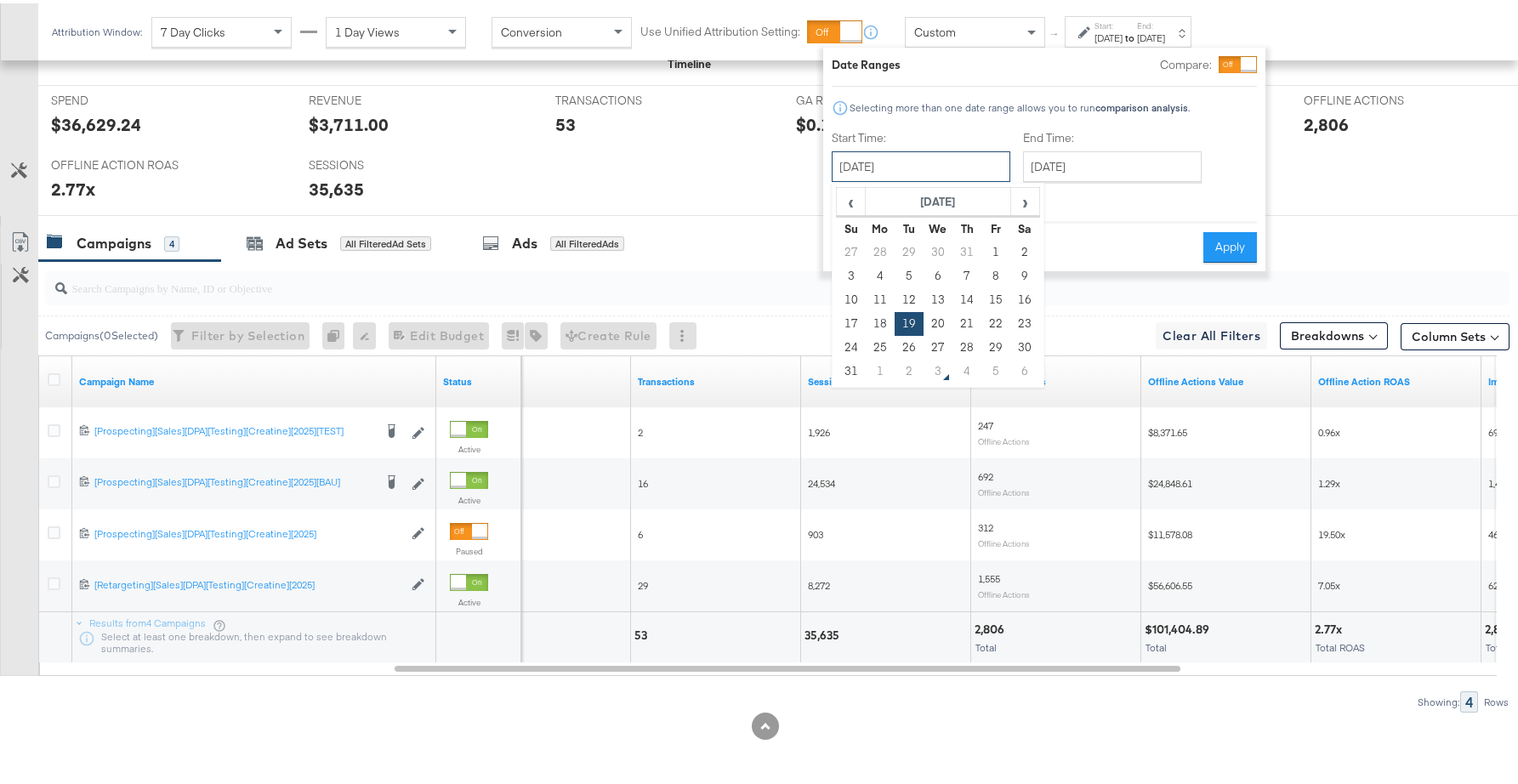
click at [955, 165] on input "[DATE]" at bounding box center [921, 163] width 178 height 30
click at [887, 271] on td "4" at bounding box center [880, 273] width 29 height 24
type input "[DATE]"
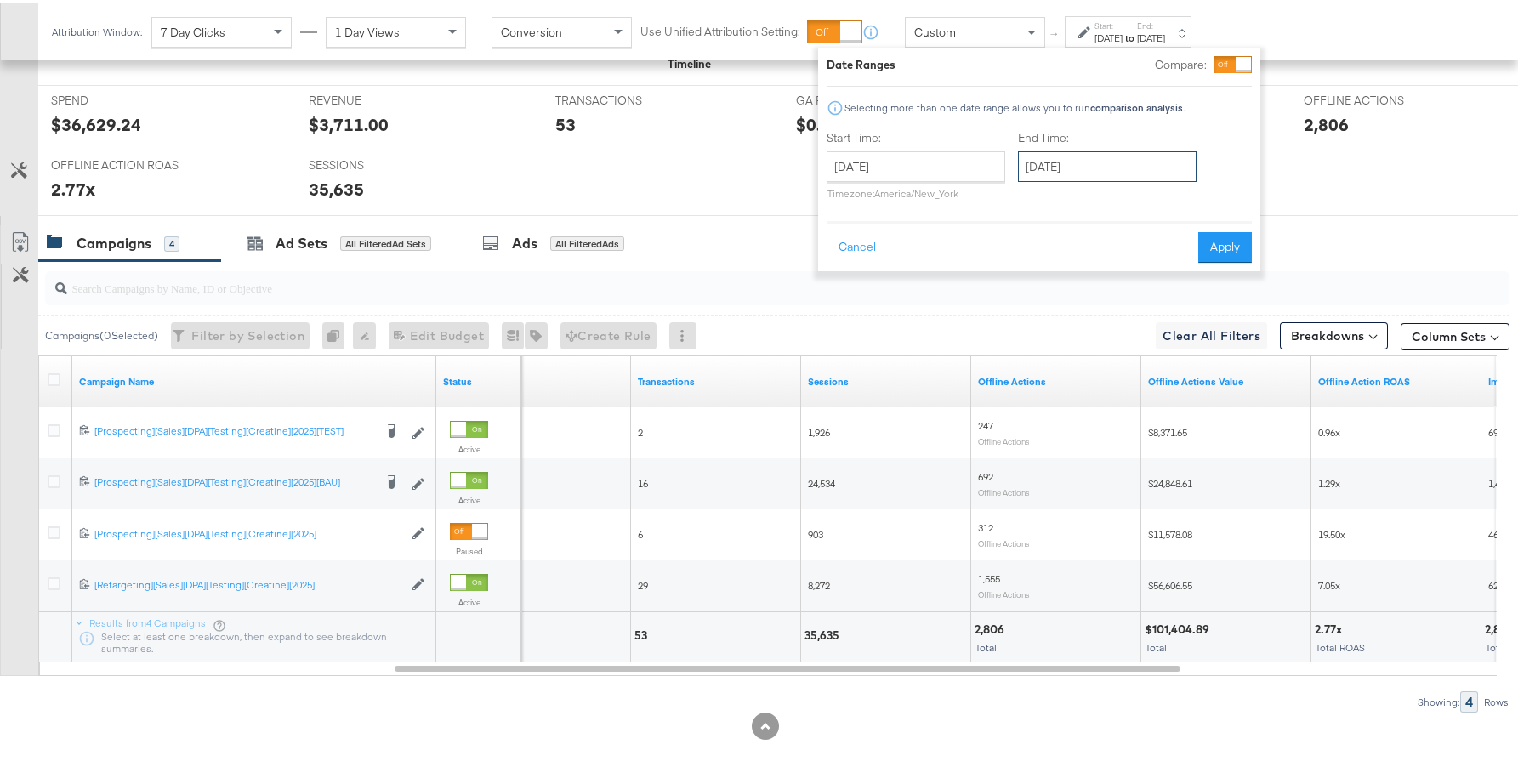
click at [1079, 174] on input "[DATE]" at bounding box center [1107, 163] width 178 height 30
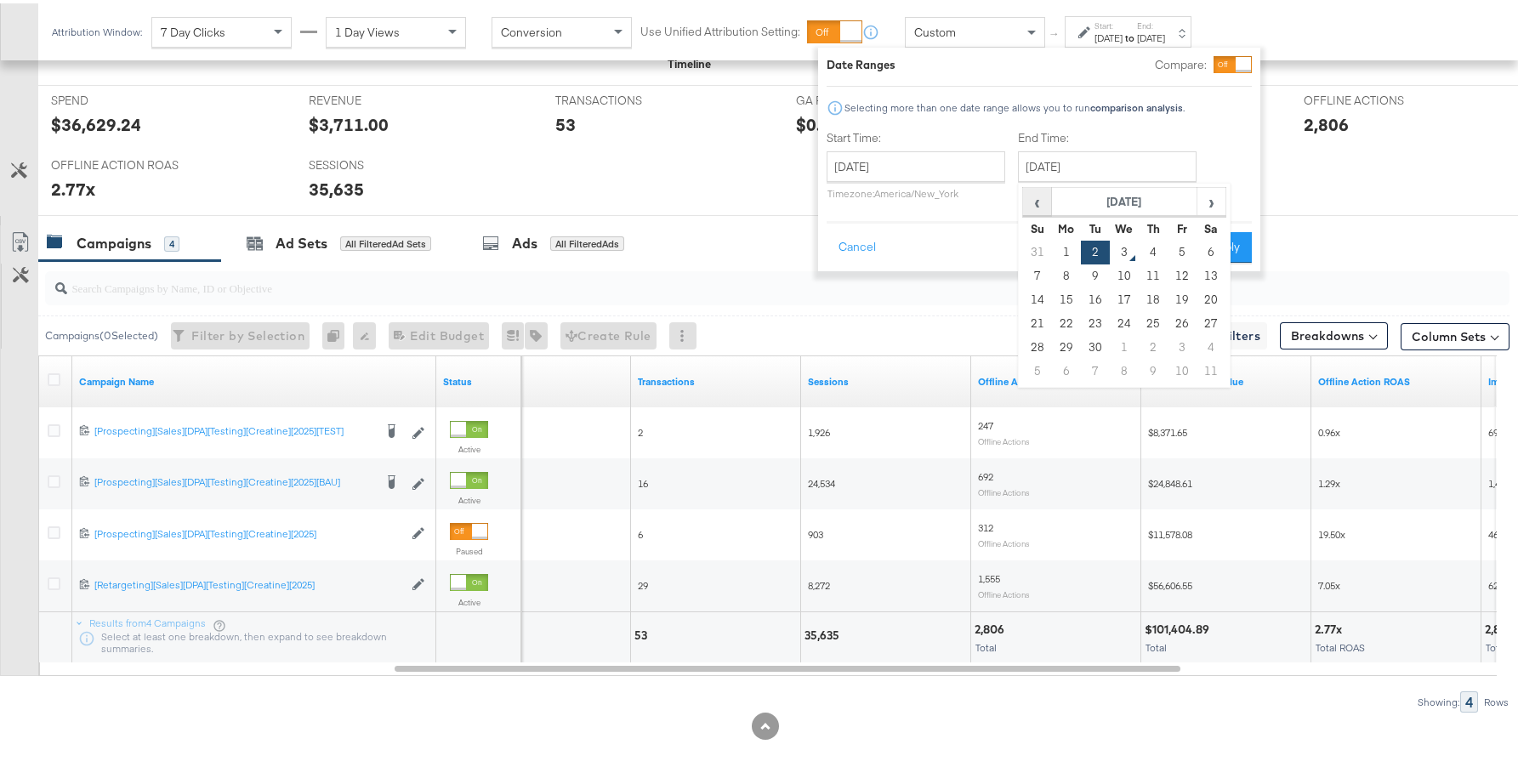
click at [1042, 199] on span "‹" at bounding box center [1037, 199] width 27 height 26
click at [1067, 323] on td "18" at bounding box center [1066, 321] width 29 height 24
type input "[DATE]"
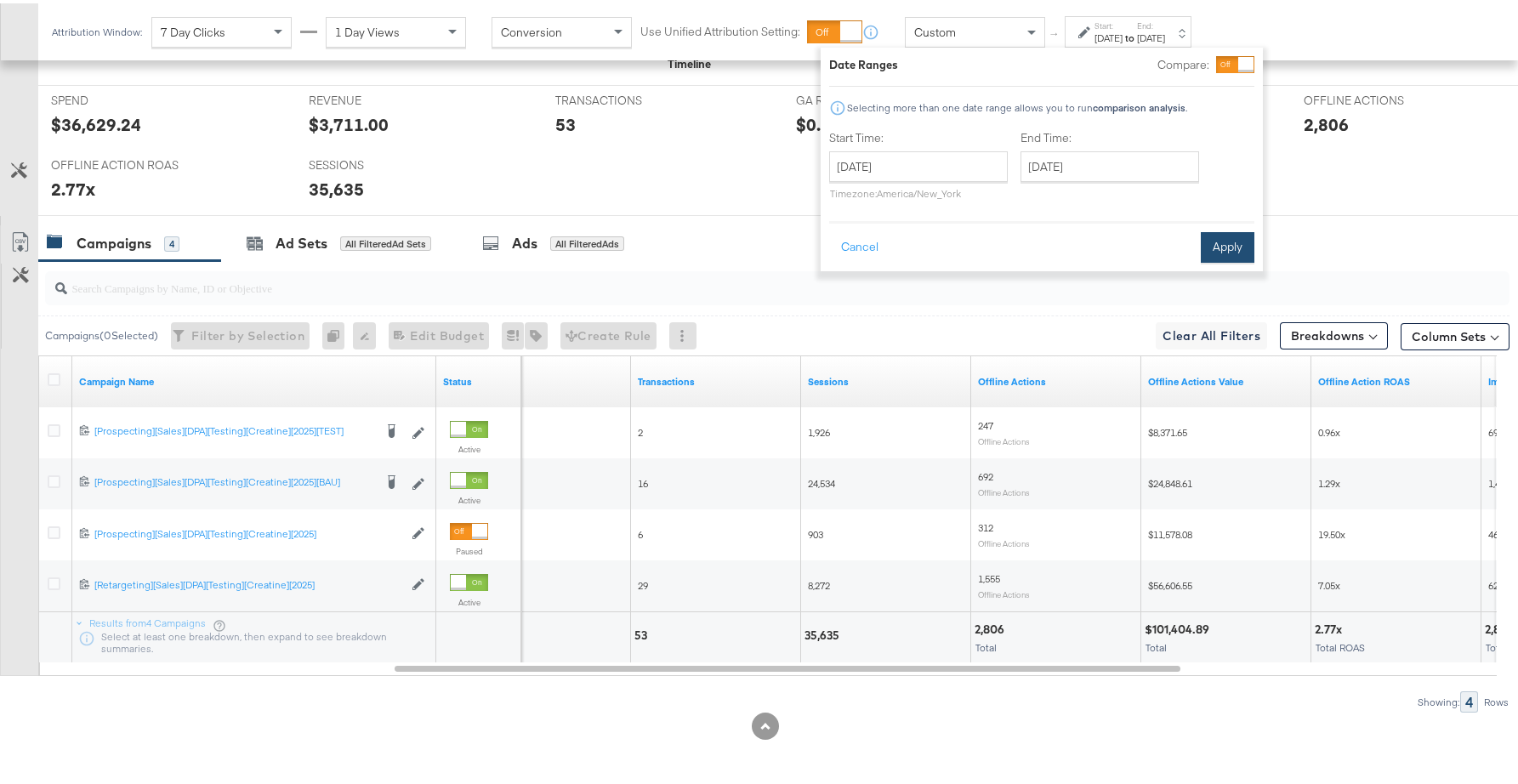
click at [1205, 239] on button "Apply" at bounding box center [1227, 244] width 53 height 30
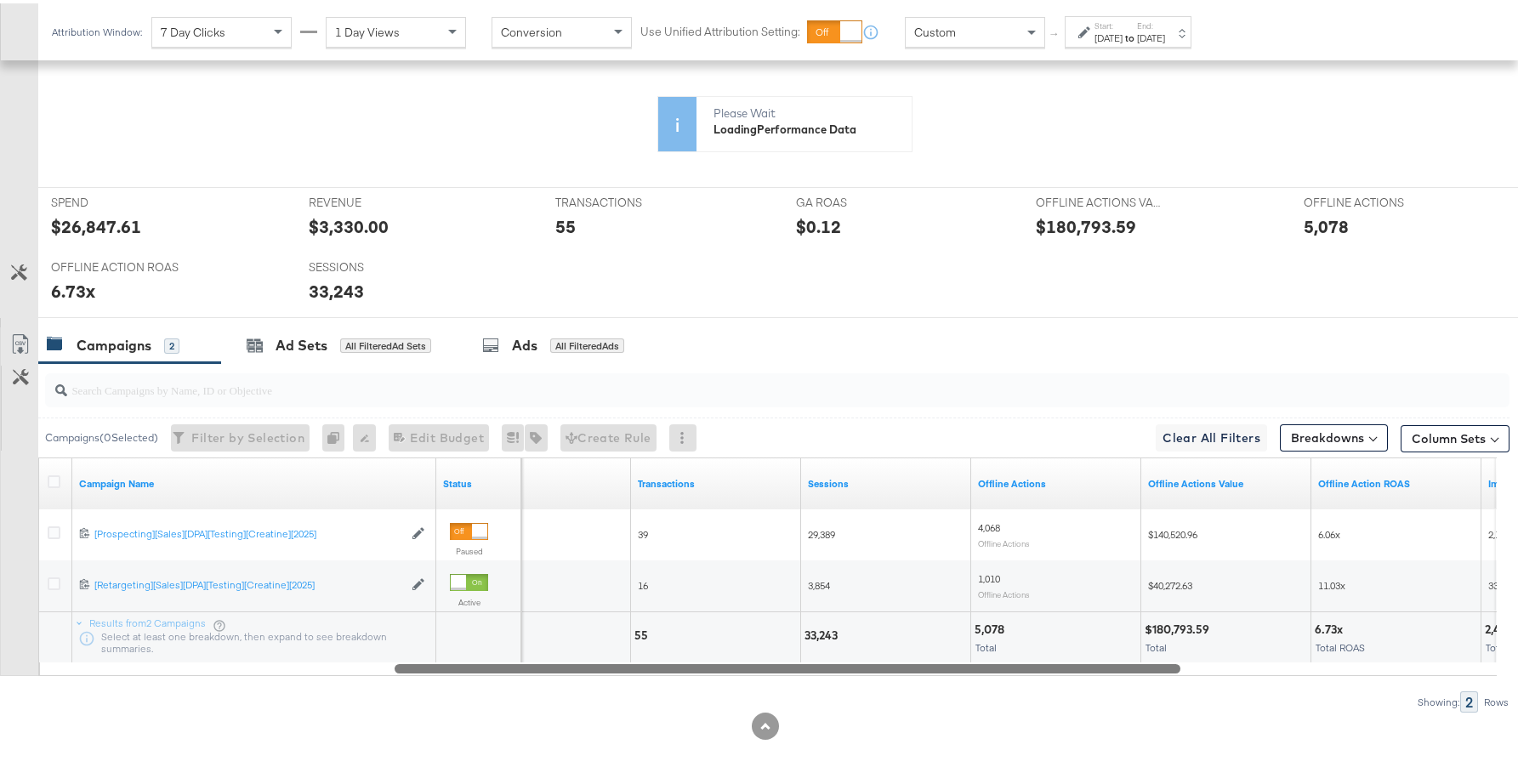
scroll to position [631, 0]
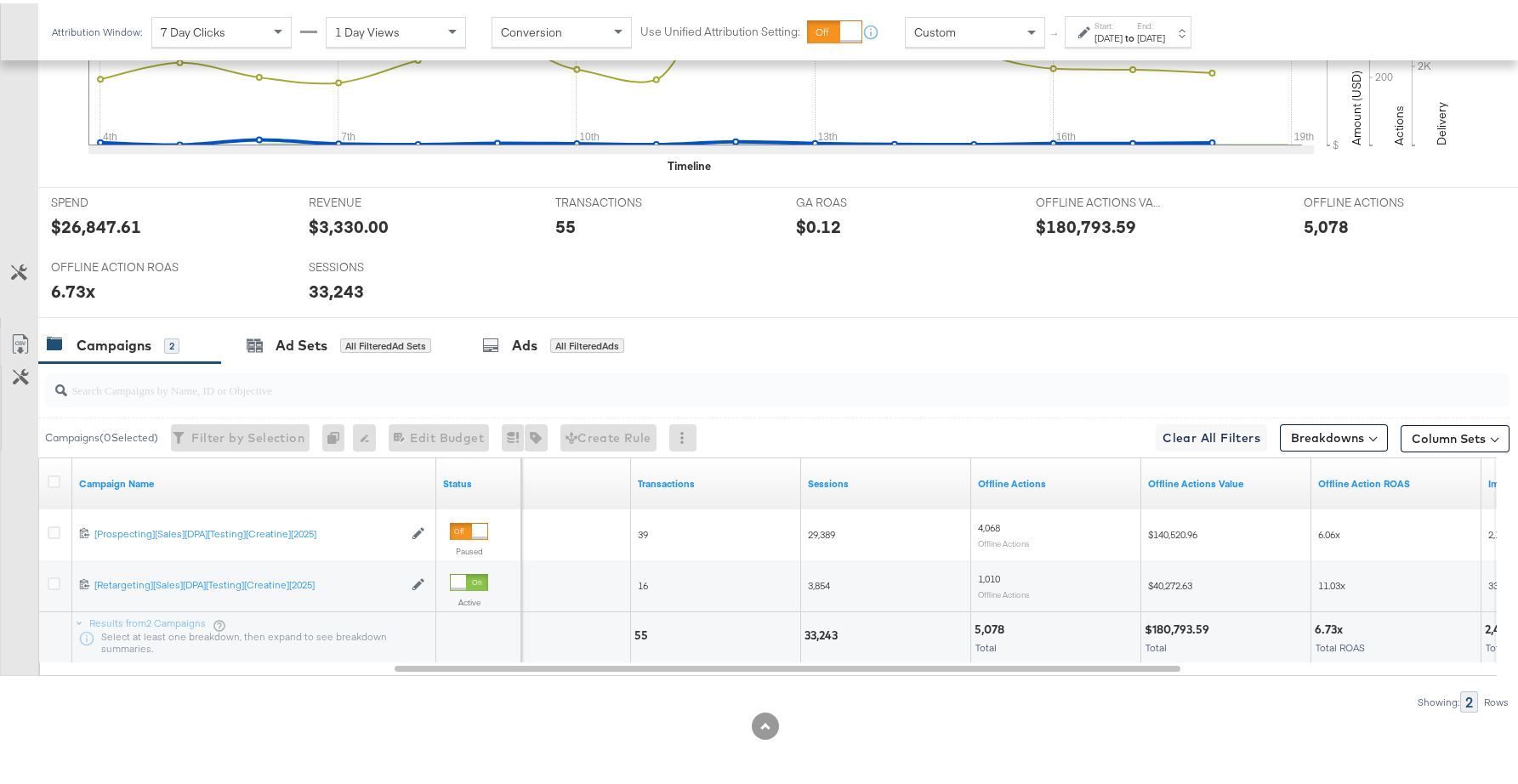
click at [1165, 26] on label "End:" at bounding box center [1151, 23] width 29 height 11
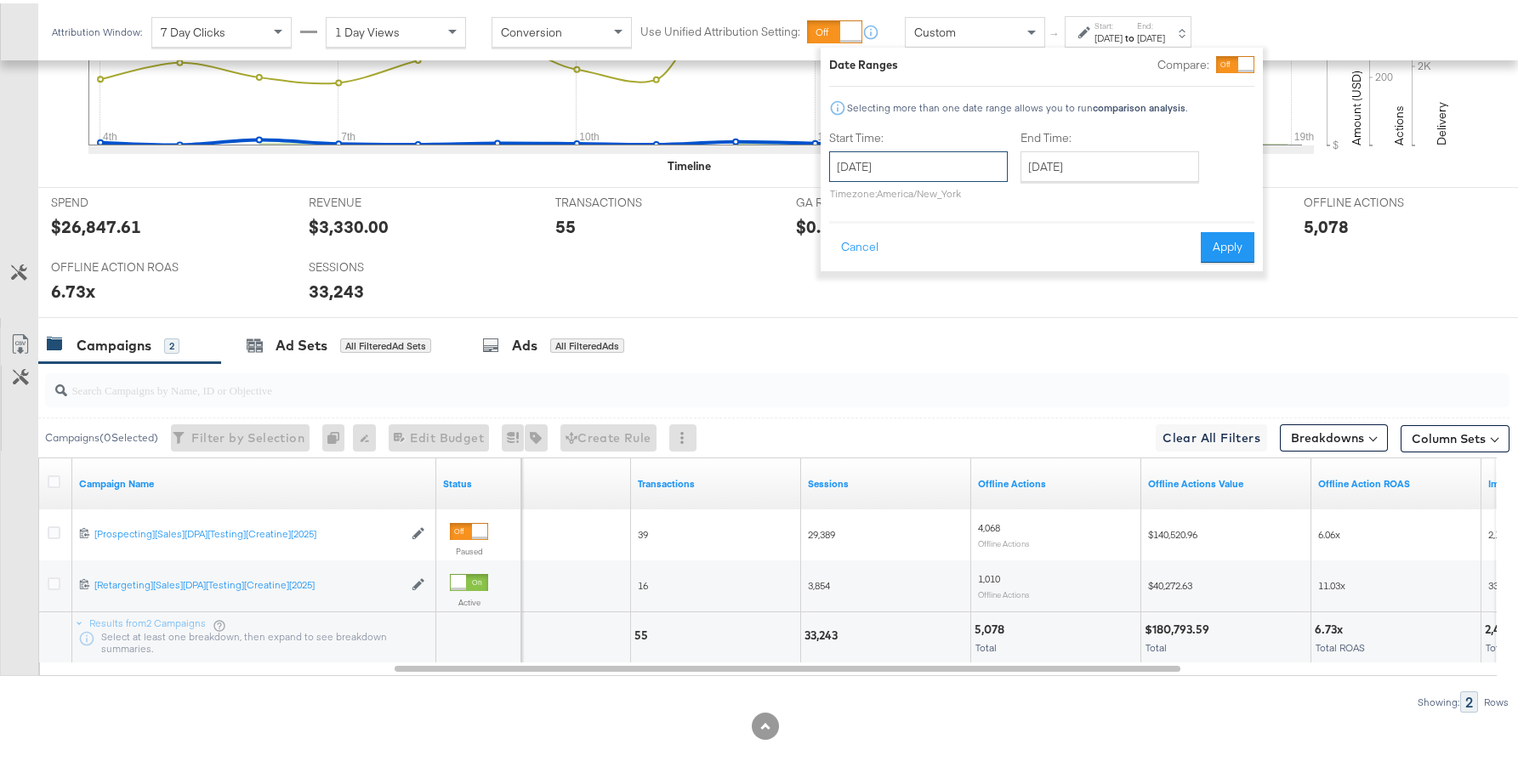
click at [942, 165] on input "[DATE]" at bounding box center [919, 163] width 178 height 30
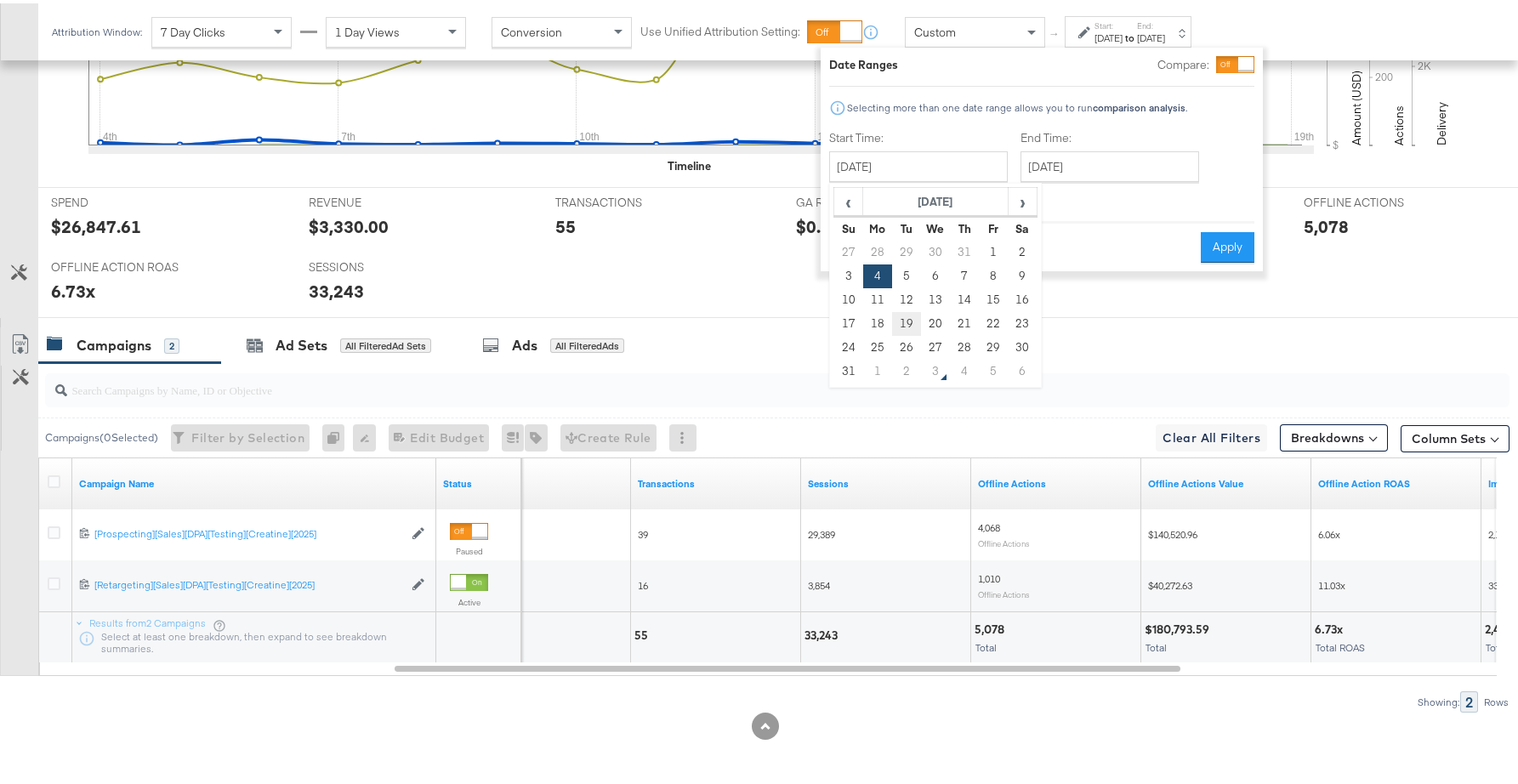
click at [904, 317] on td "19" at bounding box center [907, 321] width 29 height 24
type input "[DATE]"
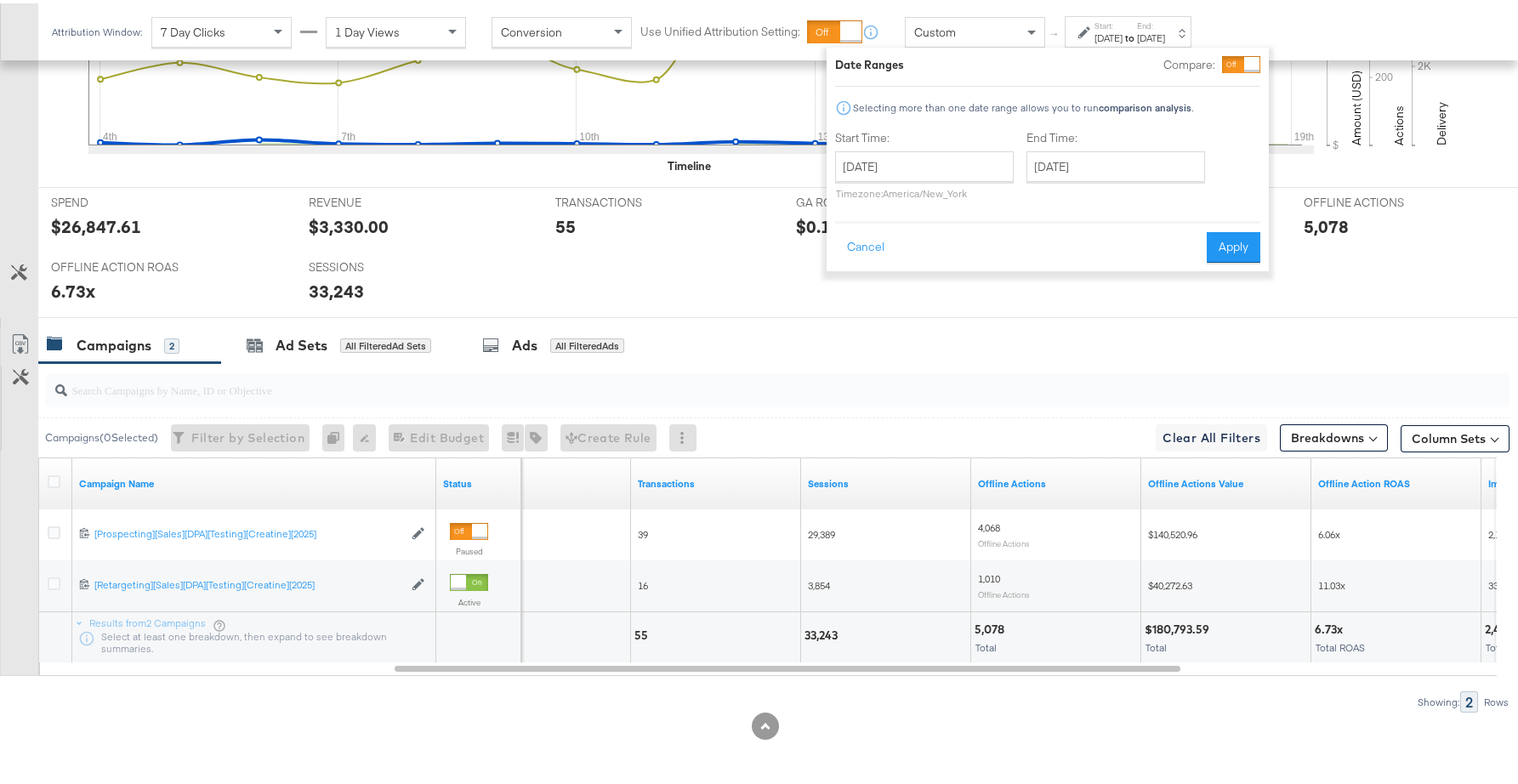
click at [1186, 142] on label "End Time:" at bounding box center [1120, 135] width 186 height 17
click at [1170, 161] on input "[DATE]" at bounding box center [1116, 163] width 178 height 30
click at [1218, 209] on span "›" at bounding box center [1220, 199] width 27 height 26
click at [1095, 247] on td "2" at bounding box center [1103, 249] width 29 height 24
type input "[DATE]"
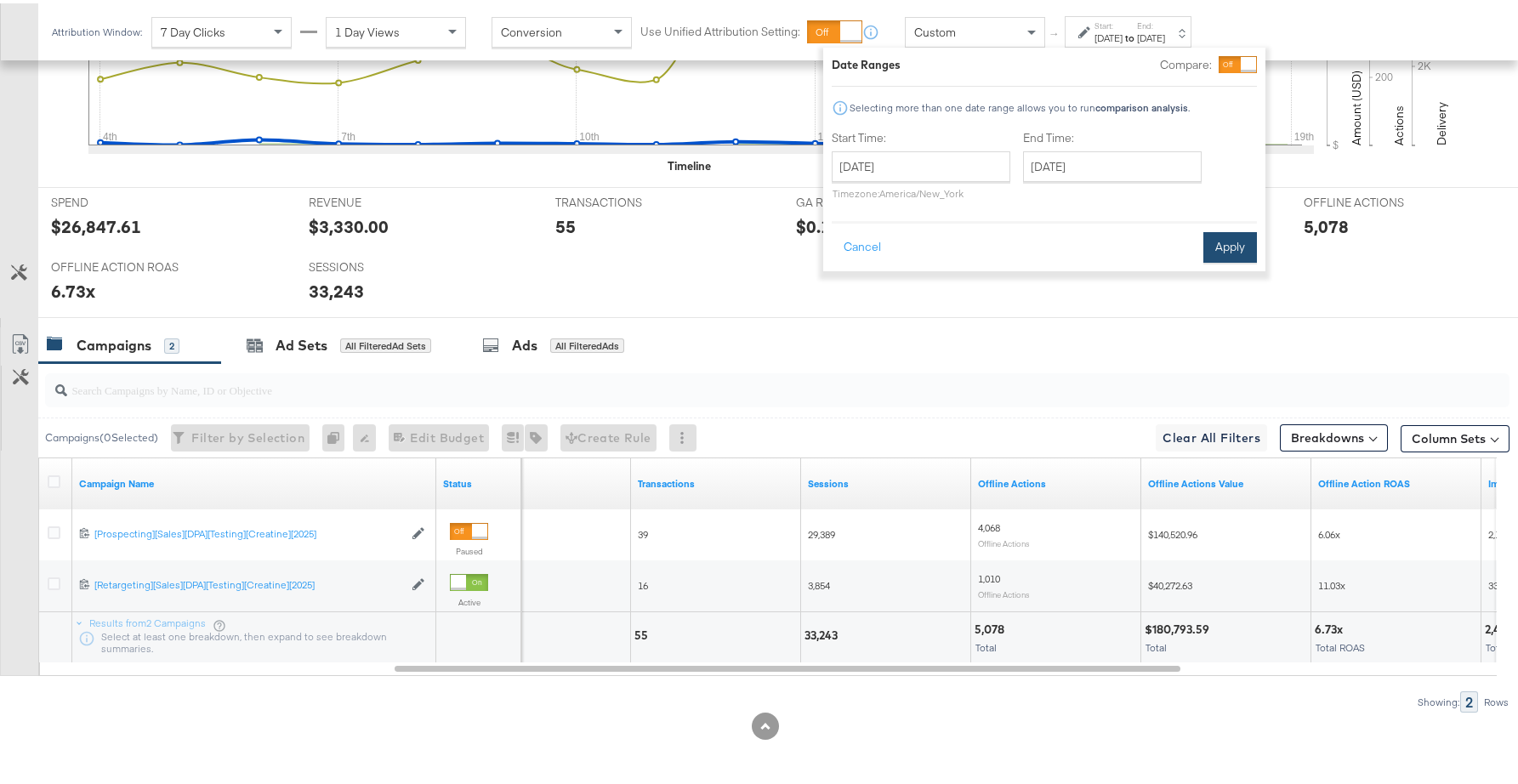
click at [1220, 253] on button "Apply" at bounding box center [1230, 244] width 53 height 30
